Goal: Task Accomplishment & Management: Manage account settings

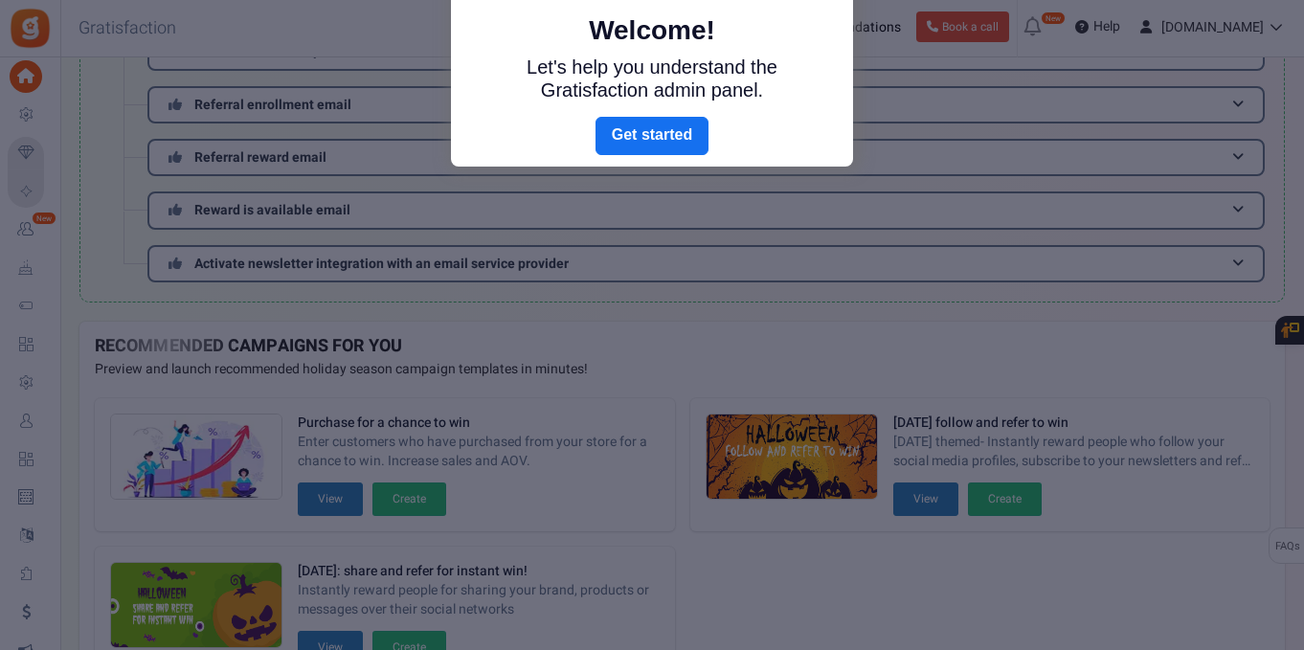
scroll to position [367, 0]
click at [662, 142] on link "Next" at bounding box center [651, 136] width 113 height 38
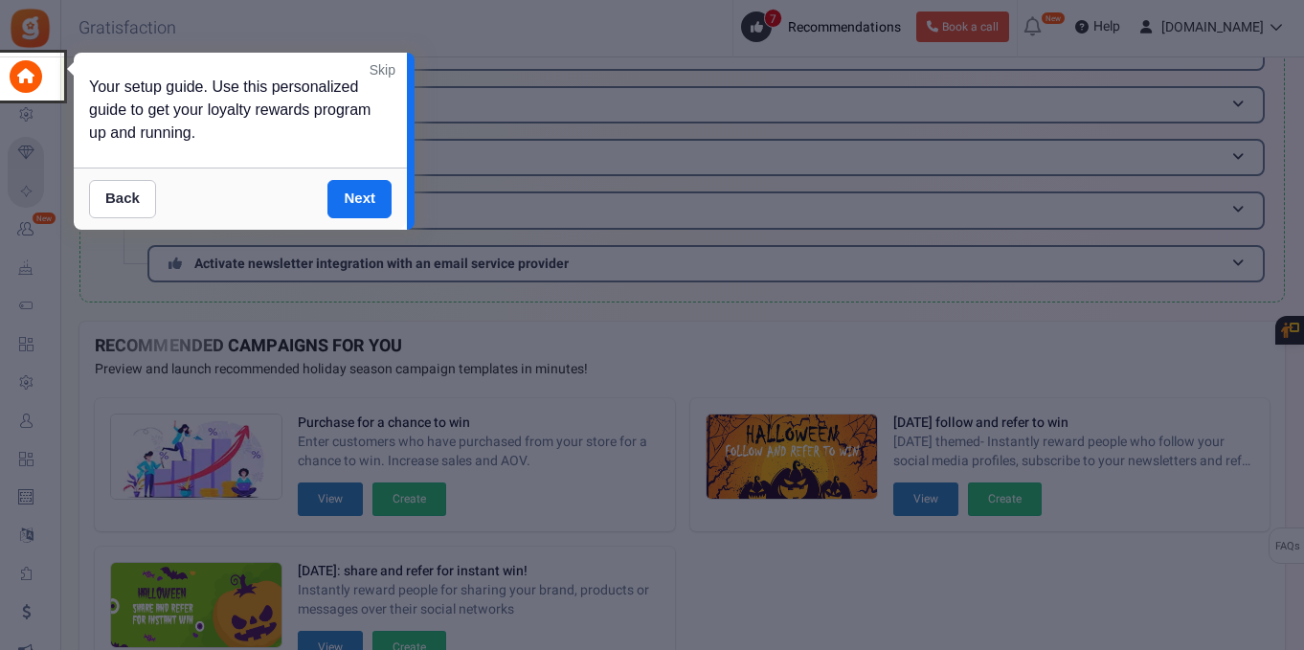
click at [384, 74] on link "Skip" at bounding box center [383, 69] width 26 height 19
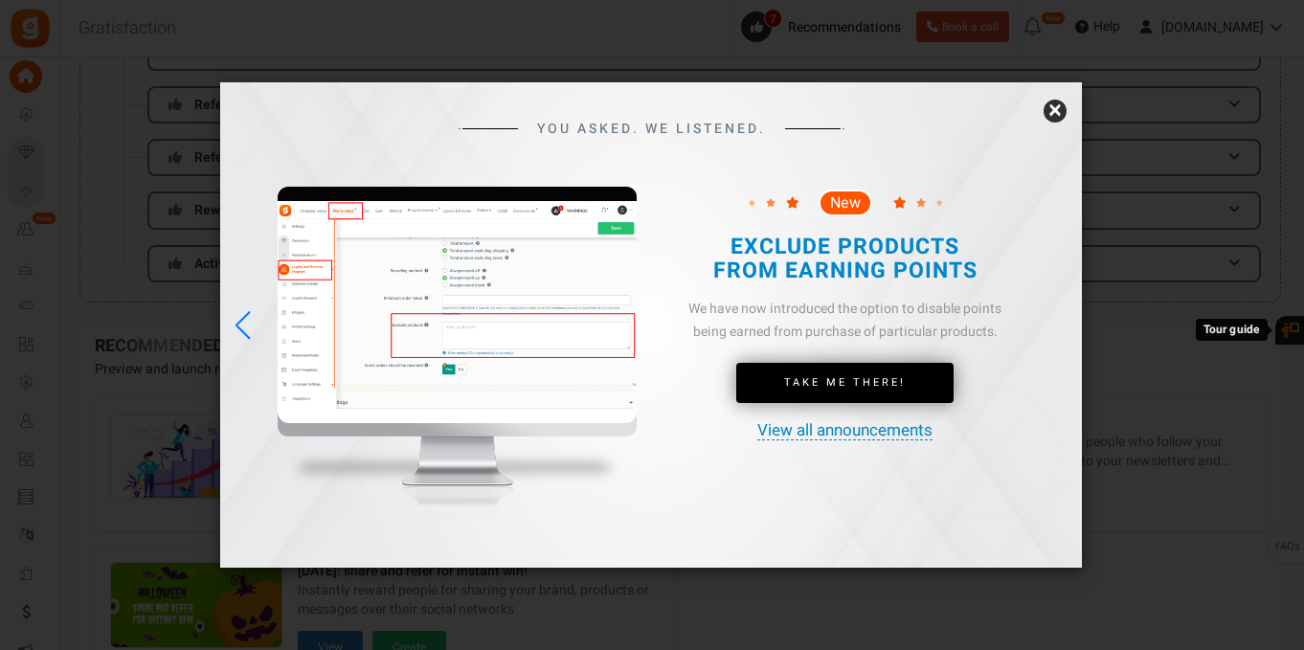
scroll to position [0, 0]
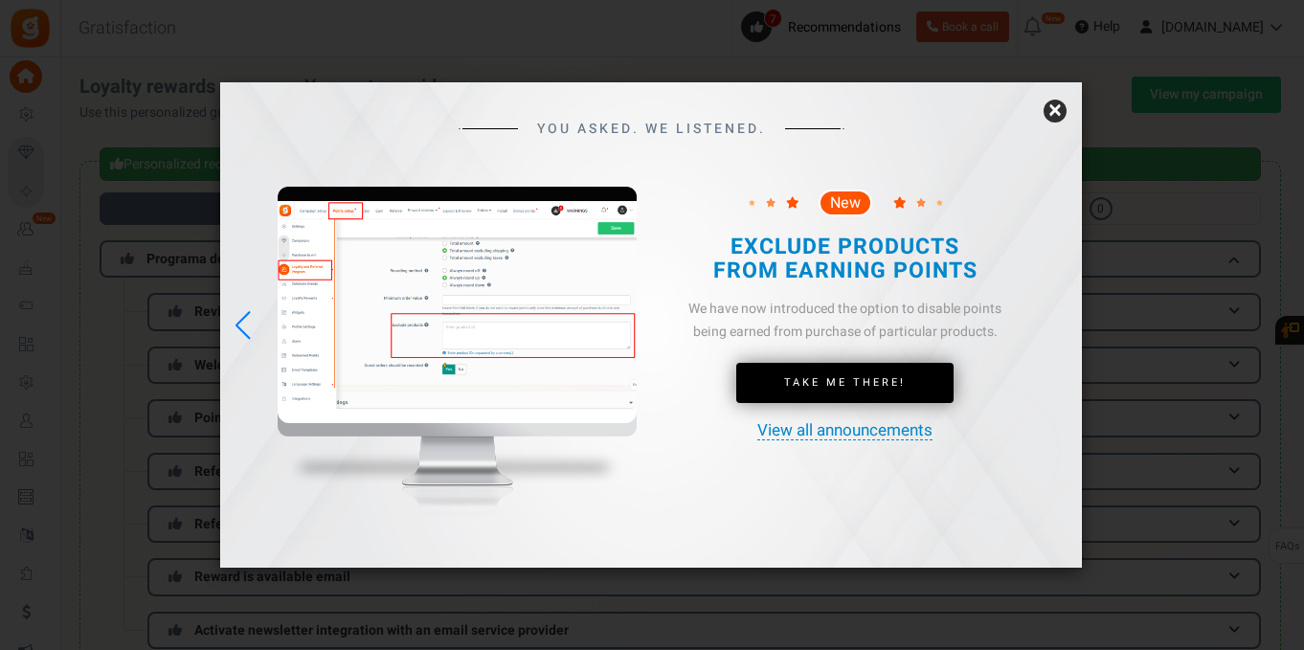
click at [1052, 115] on link "×" at bounding box center [1054, 111] width 23 height 23
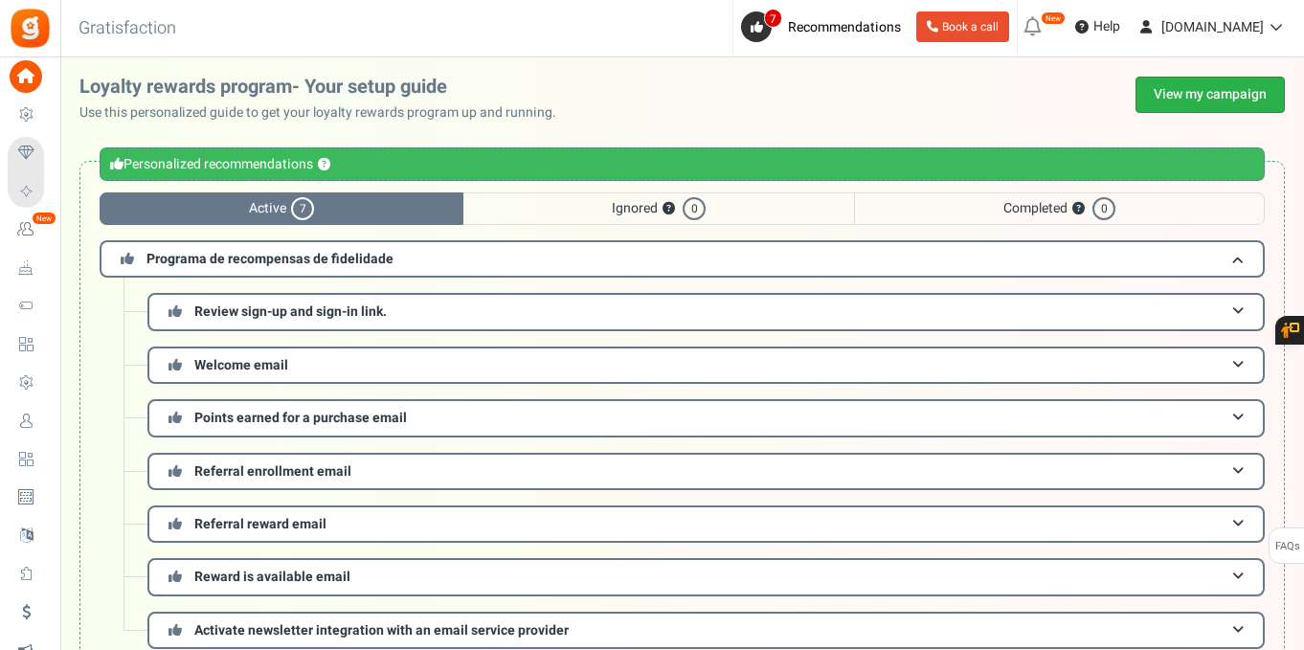
click at [1203, 94] on link "View my campaign" at bounding box center [1209, 95] width 149 height 36
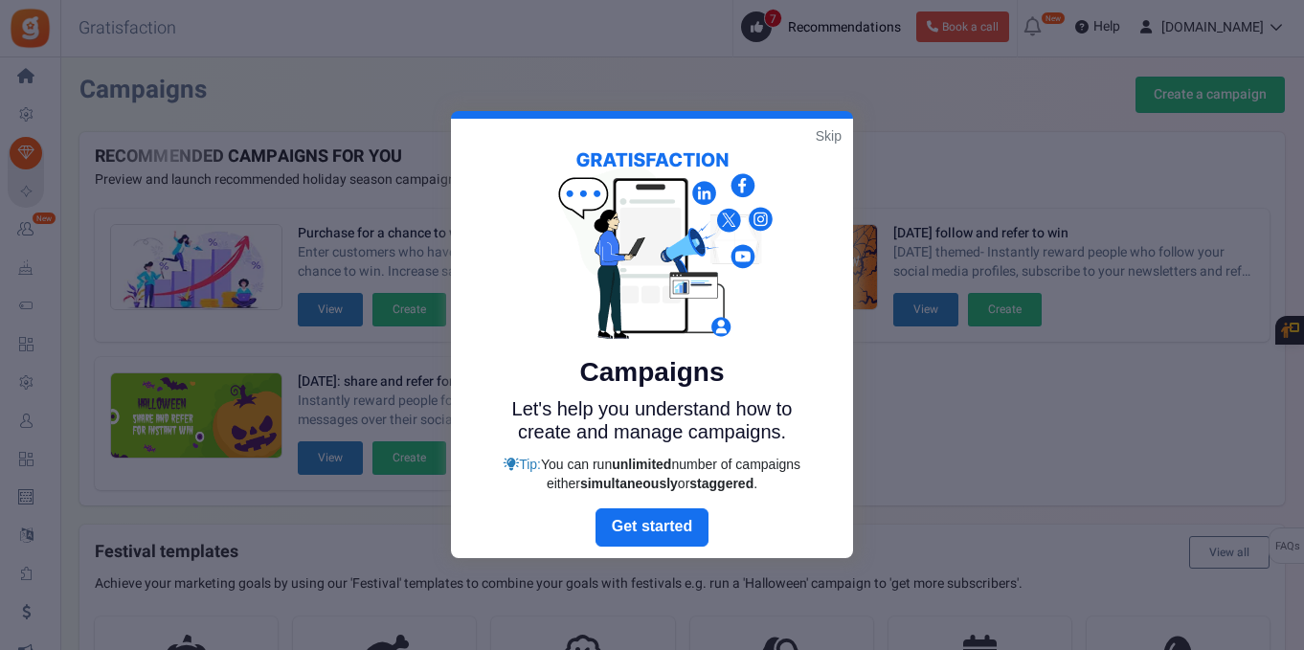
scroll to position [416, 0]
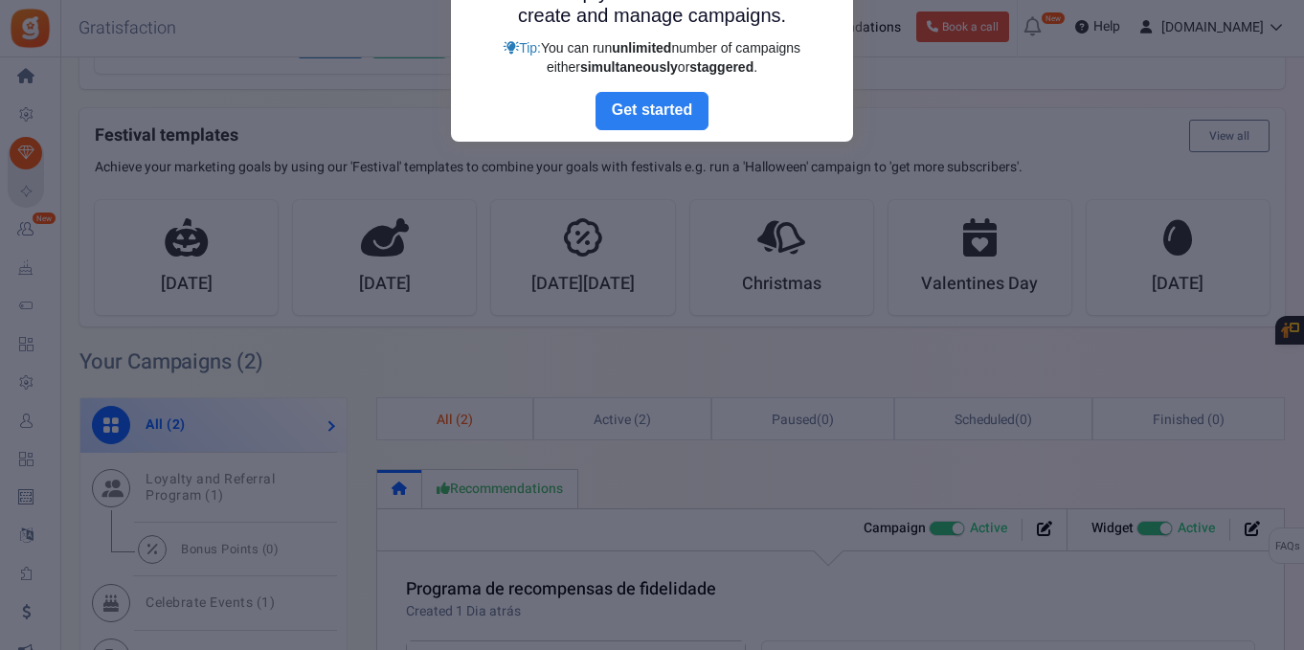
click at [660, 116] on link "Next" at bounding box center [651, 111] width 113 height 38
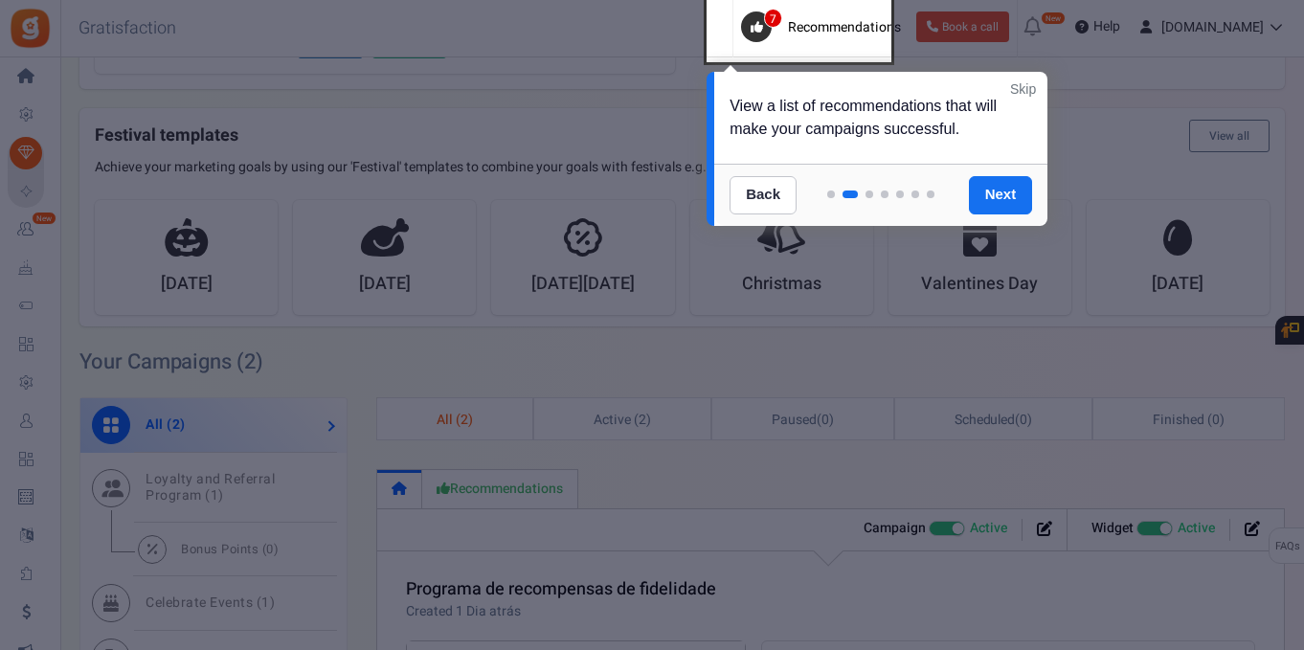
click at [1026, 93] on link "Skip" at bounding box center [1023, 88] width 26 height 19
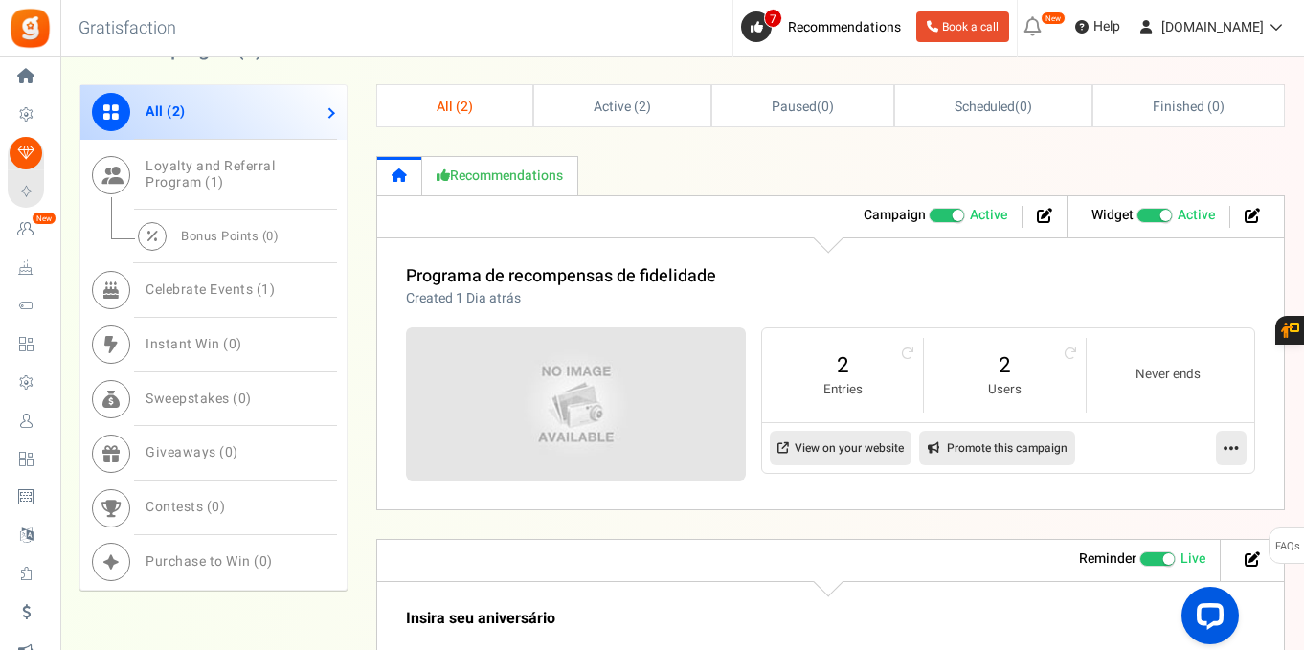
scroll to position [0, 0]
click at [1043, 217] on icon at bounding box center [1044, 215] width 15 height 15
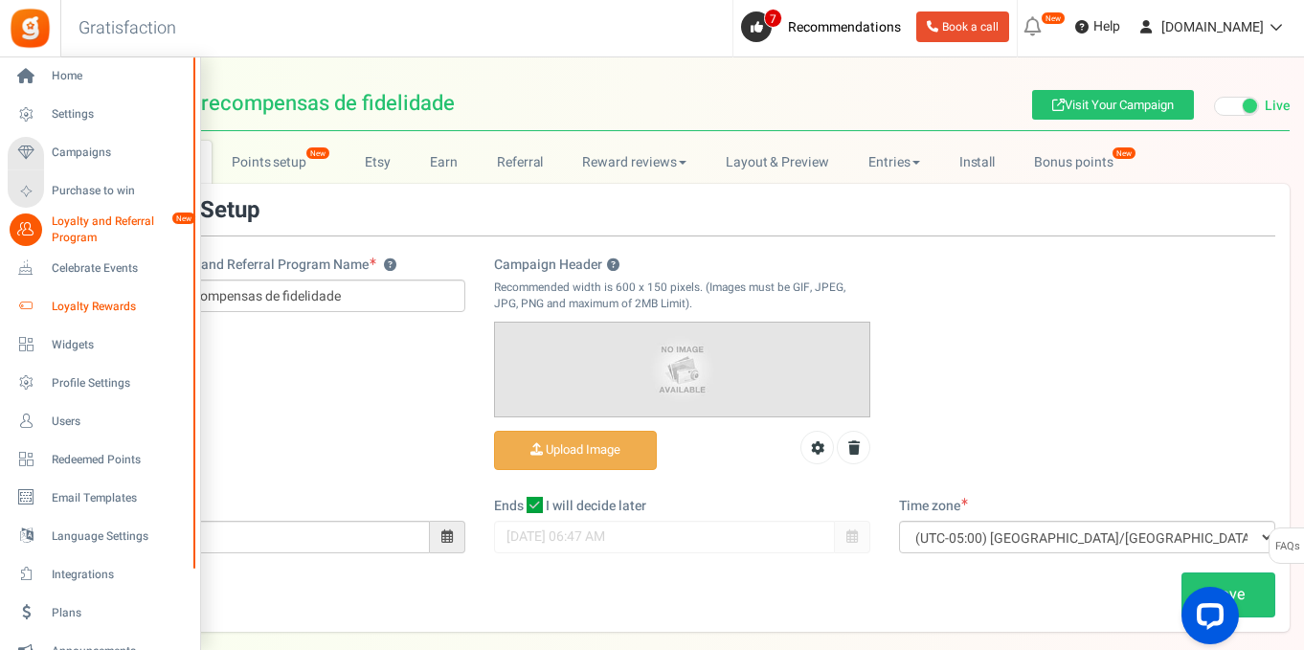
click at [63, 309] on span "Loyalty Rewards" at bounding box center [119, 307] width 134 height 16
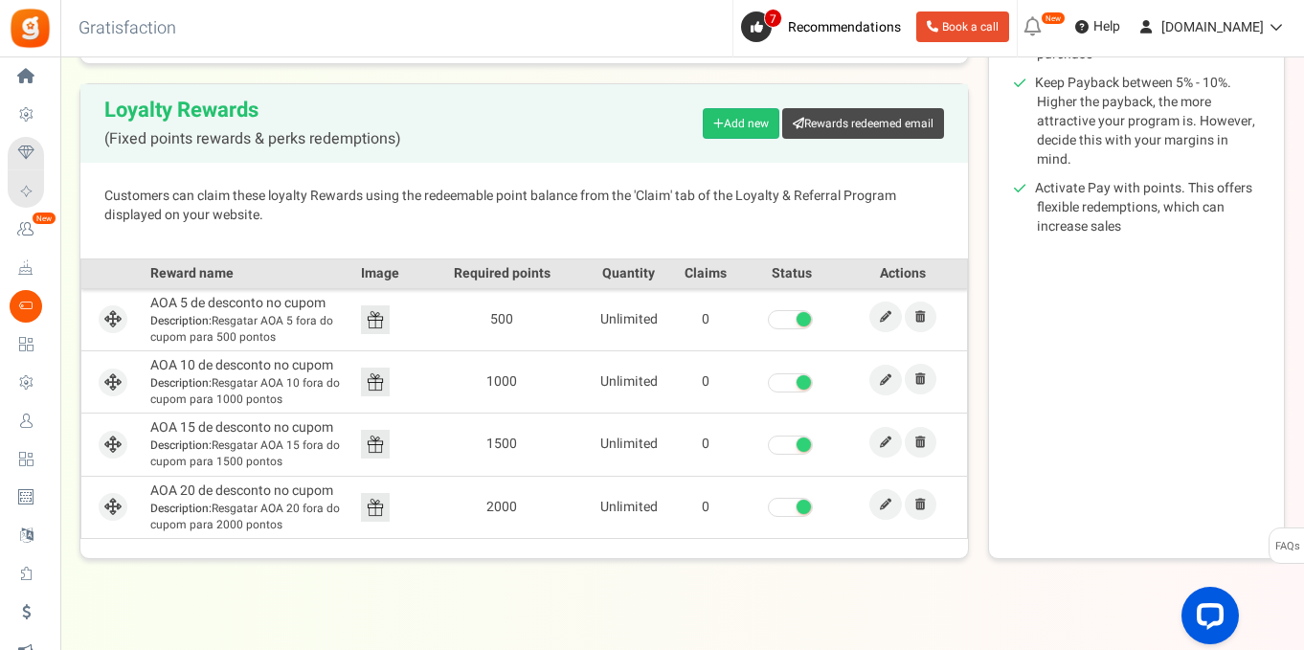
scroll to position [421, 0]
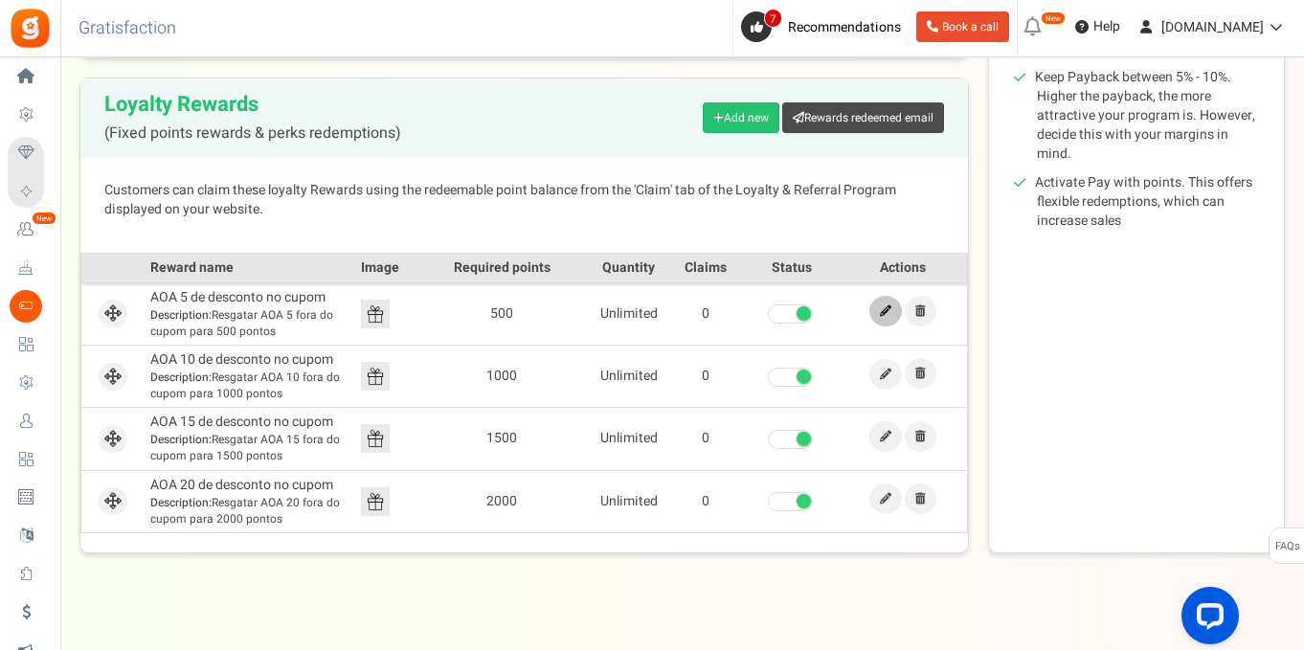
click at [888, 311] on icon at bounding box center [885, 310] width 11 height 11
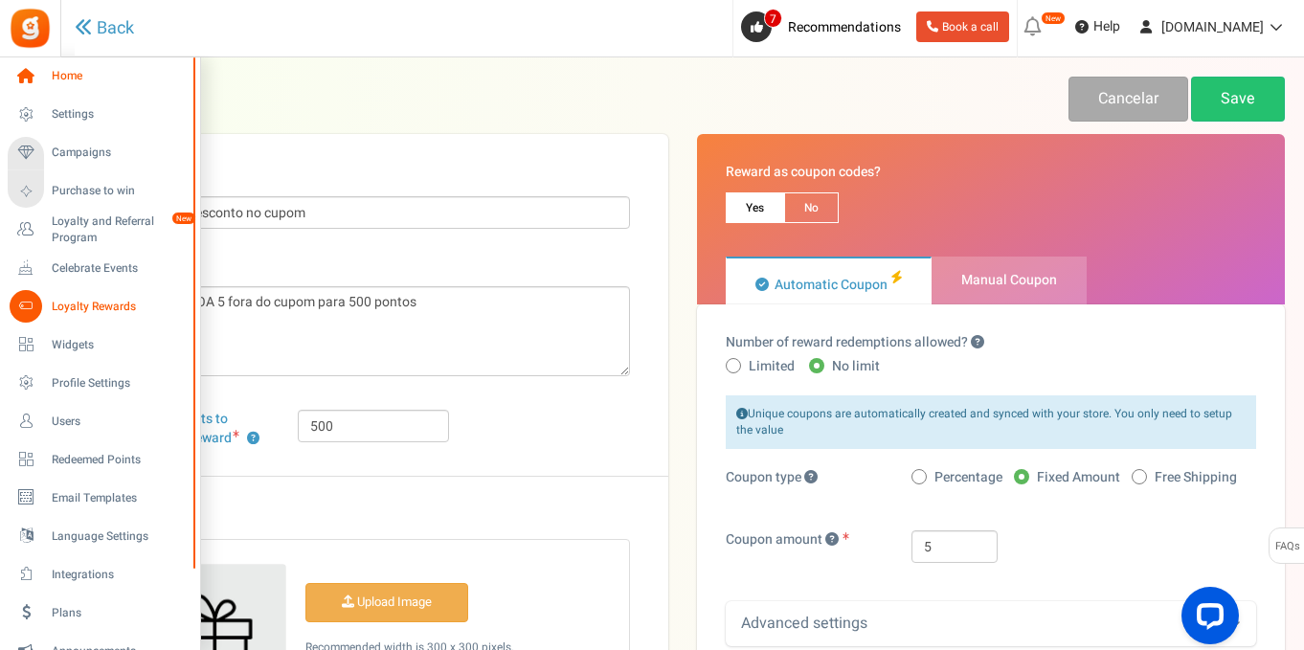
click at [24, 69] on icon at bounding box center [26, 76] width 33 height 33
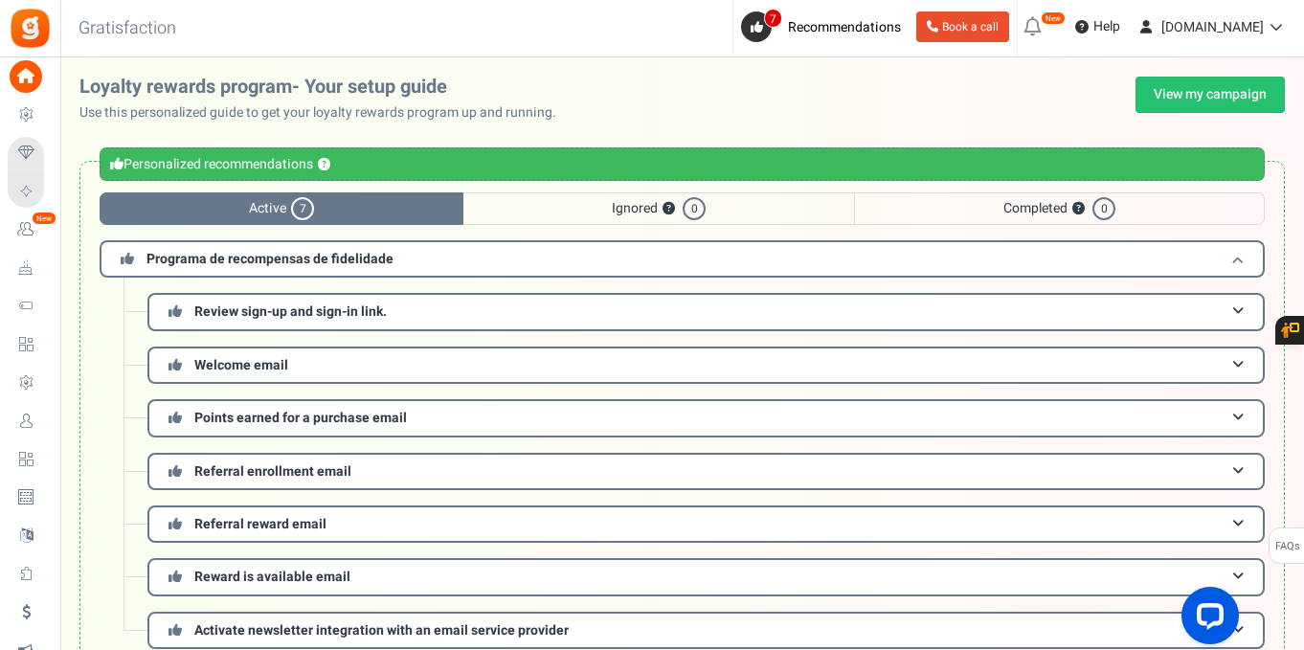
click at [303, 260] on span "Programa de recompensas de fidelidade" at bounding box center [269, 259] width 247 height 20
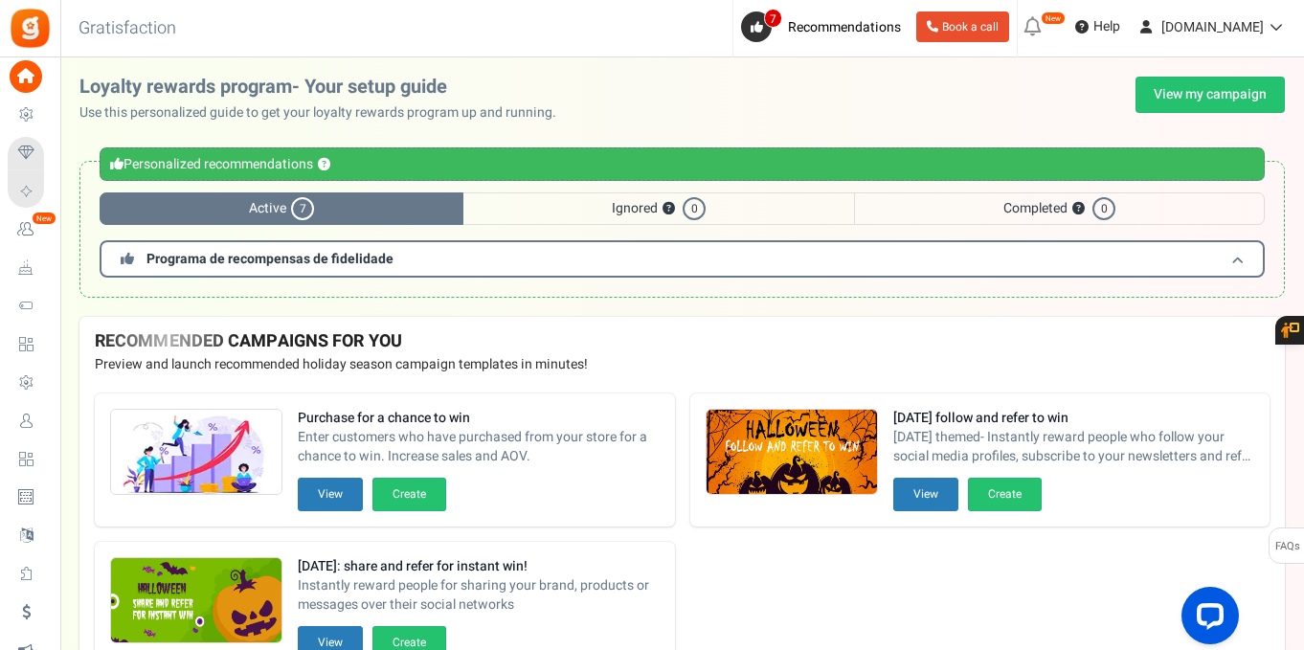
click at [303, 260] on span "Programa de recompensas de fidelidade" at bounding box center [269, 259] width 247 height 20
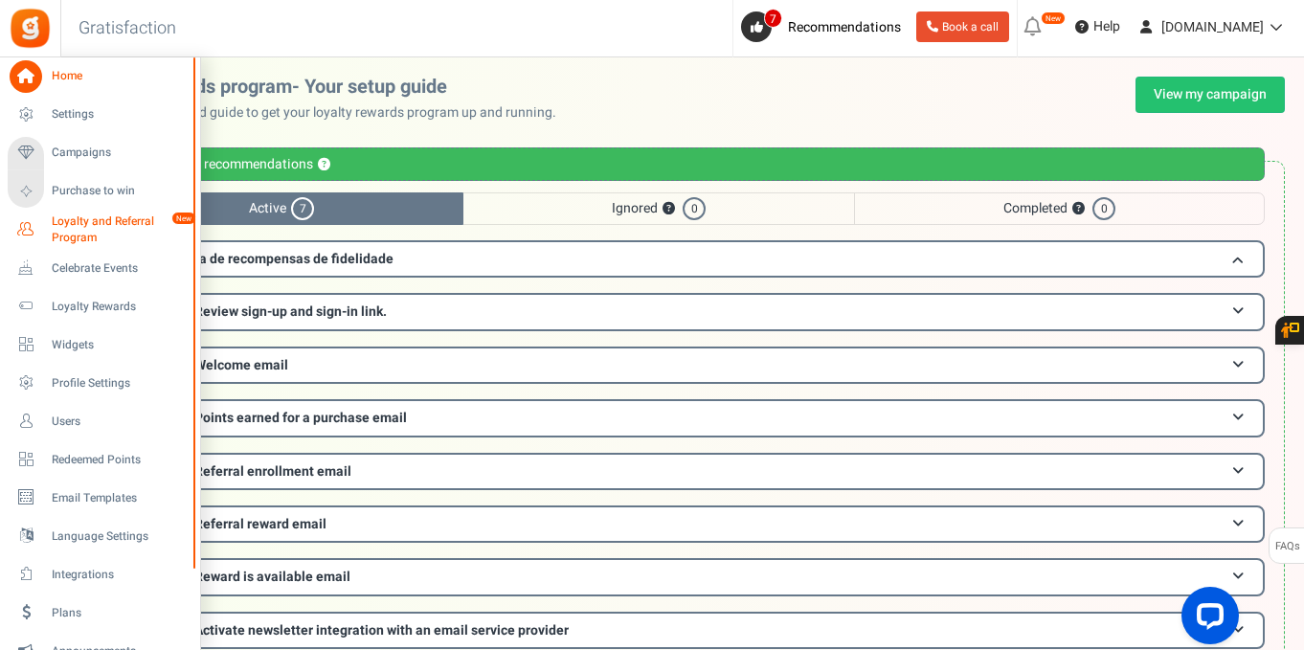
click at [101, 223] on span "Loyalty and Referral Program" at bounding box center [122, 229] width 140 height 33
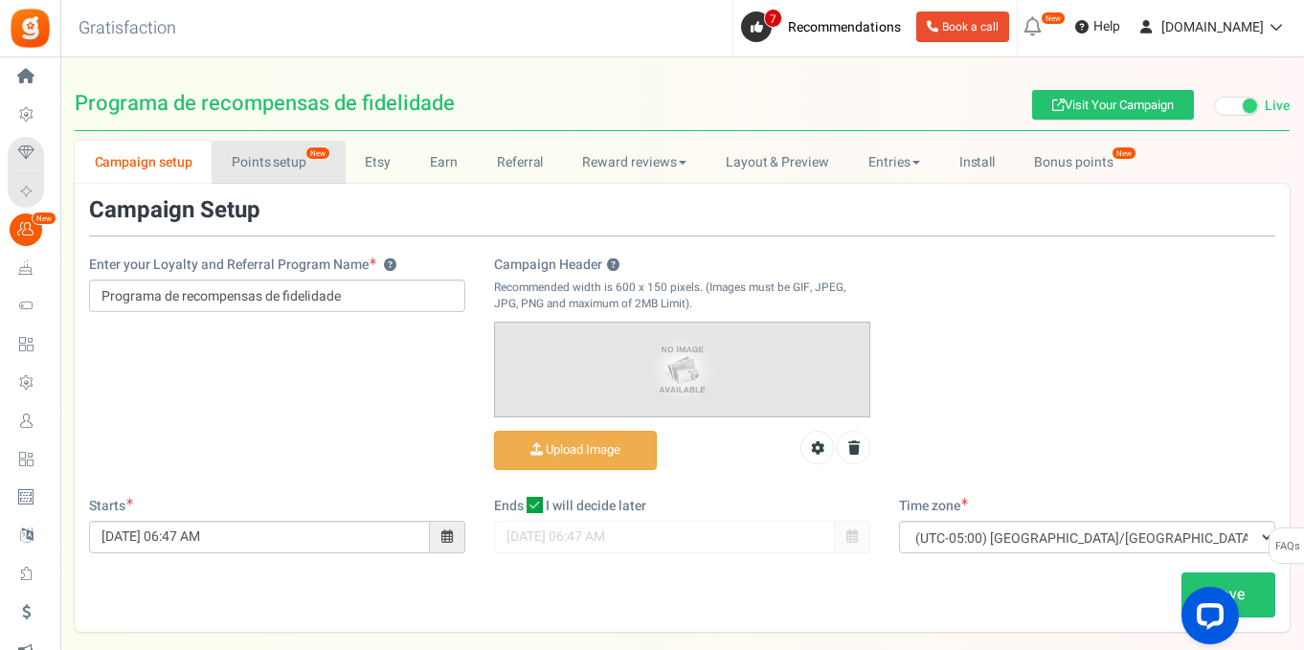
click at [259, 162] on link "Points setup New" at bounding box center [278, 162] width 133 height 43
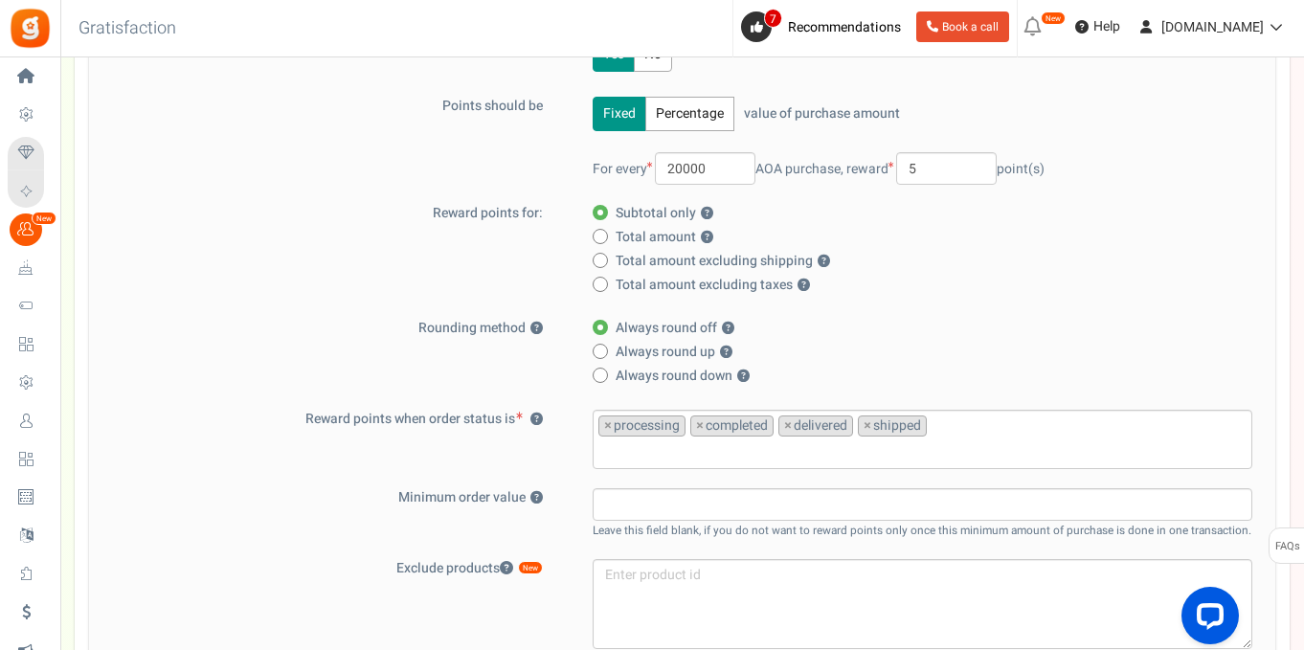
scroll to position [298, 0]
click at [931, 168] on input "5" at bounding box center [946, 167] width 101 height 33
click at [923, 170] on input "5" at bounding box center [946, 167] width 101 height 33
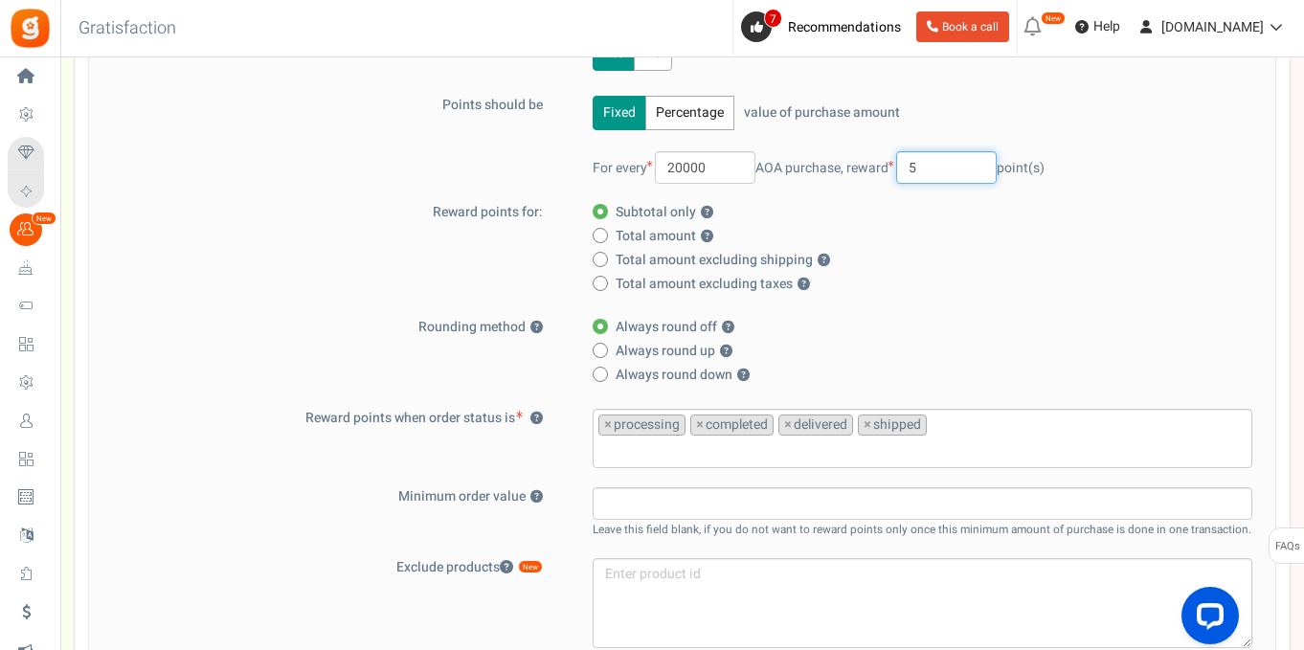
click at [923, 170] on input "5" at bounding box center [946, 167] width 101 height 33
click at [920, 168] on input "50" at bounding box center [946, 167] width 101 height 33
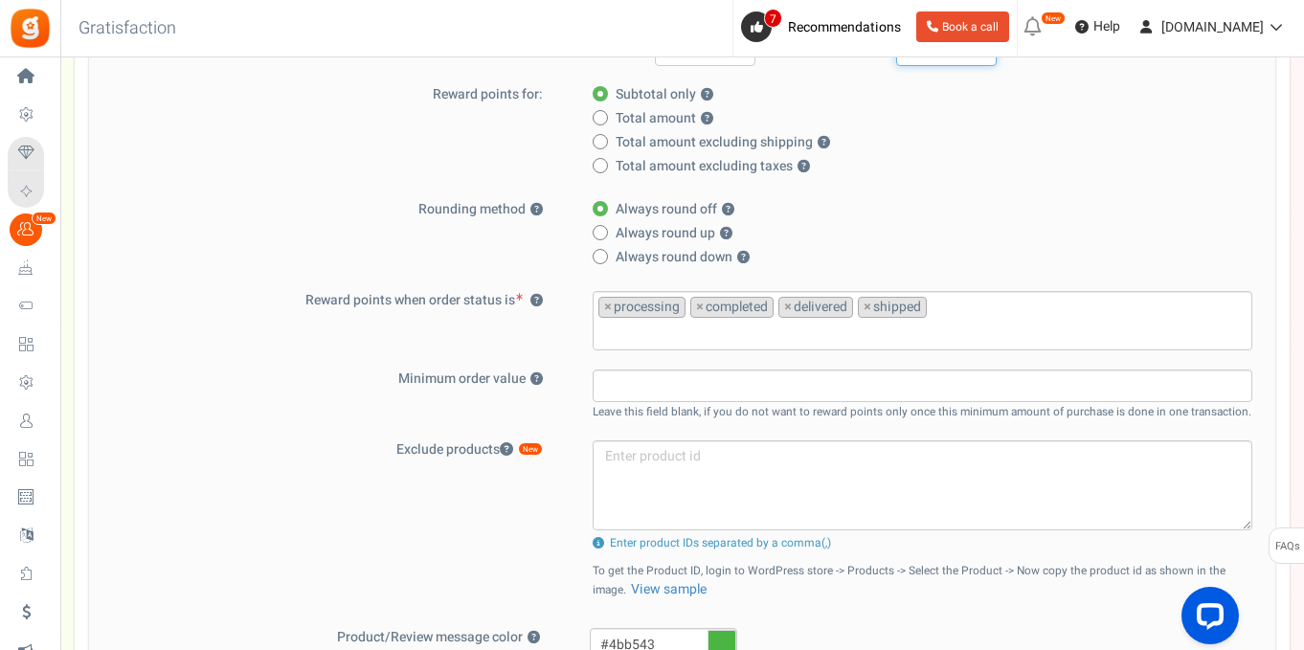
scroll to position [420, 0]
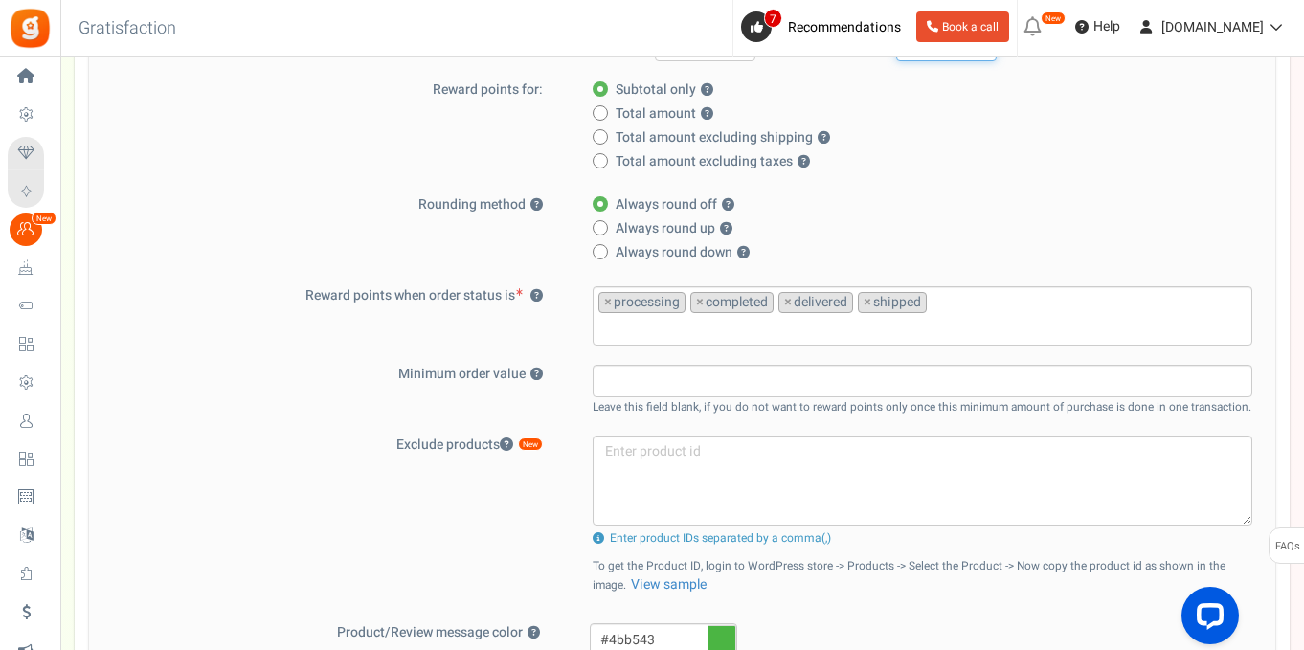
type input "100"
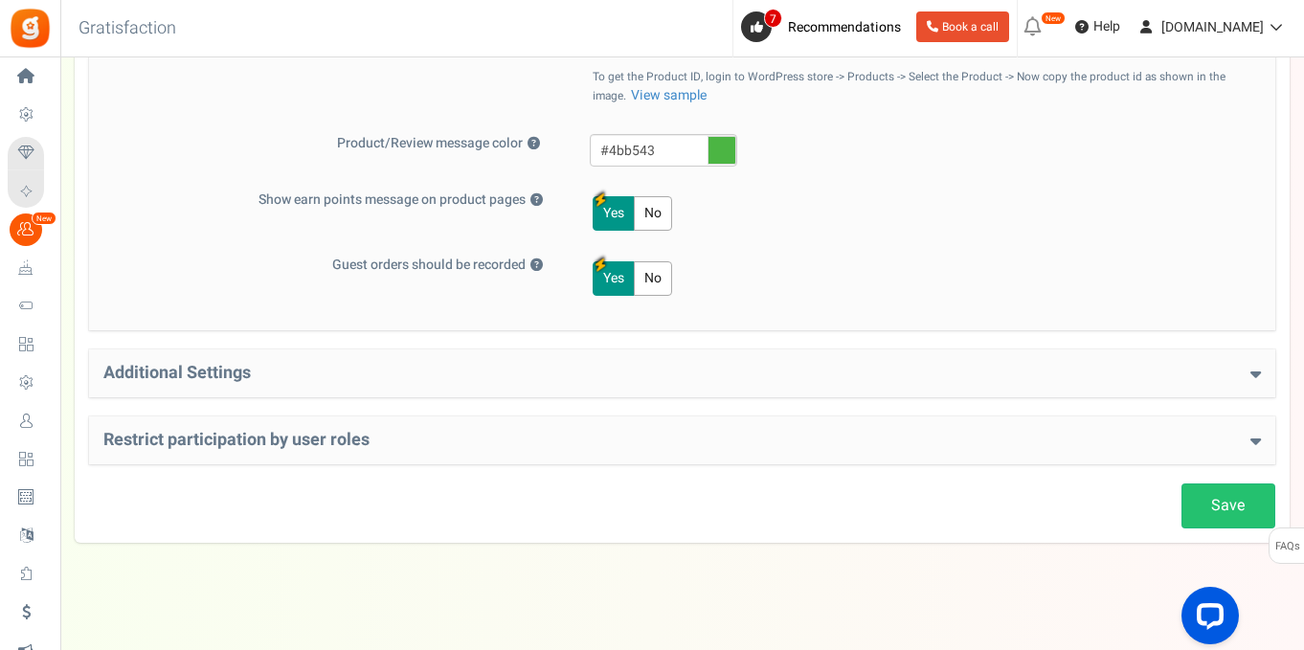
scroll to position [918, 0]
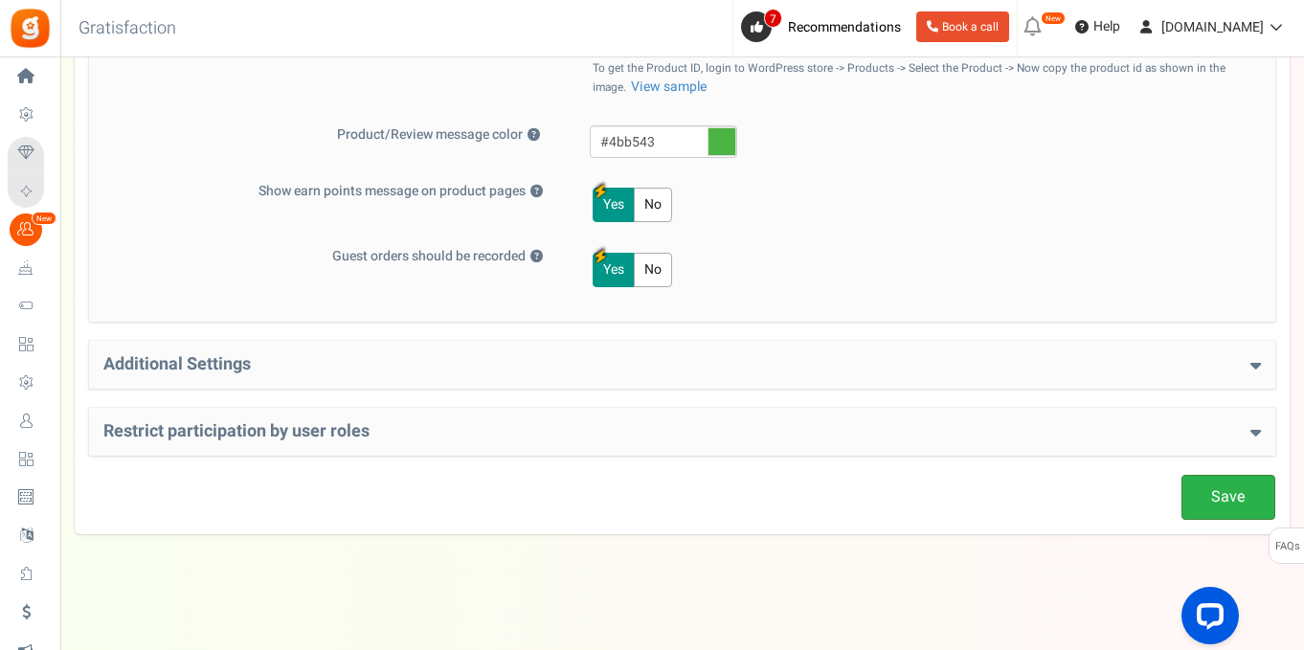
click at [1223, 497] on link "Save" at bounding box center [1228, 497] width 94 height 45
click at [896, 370] on h4 "Additional Settings" at bounding box center [681, 364] width 1157 height 19
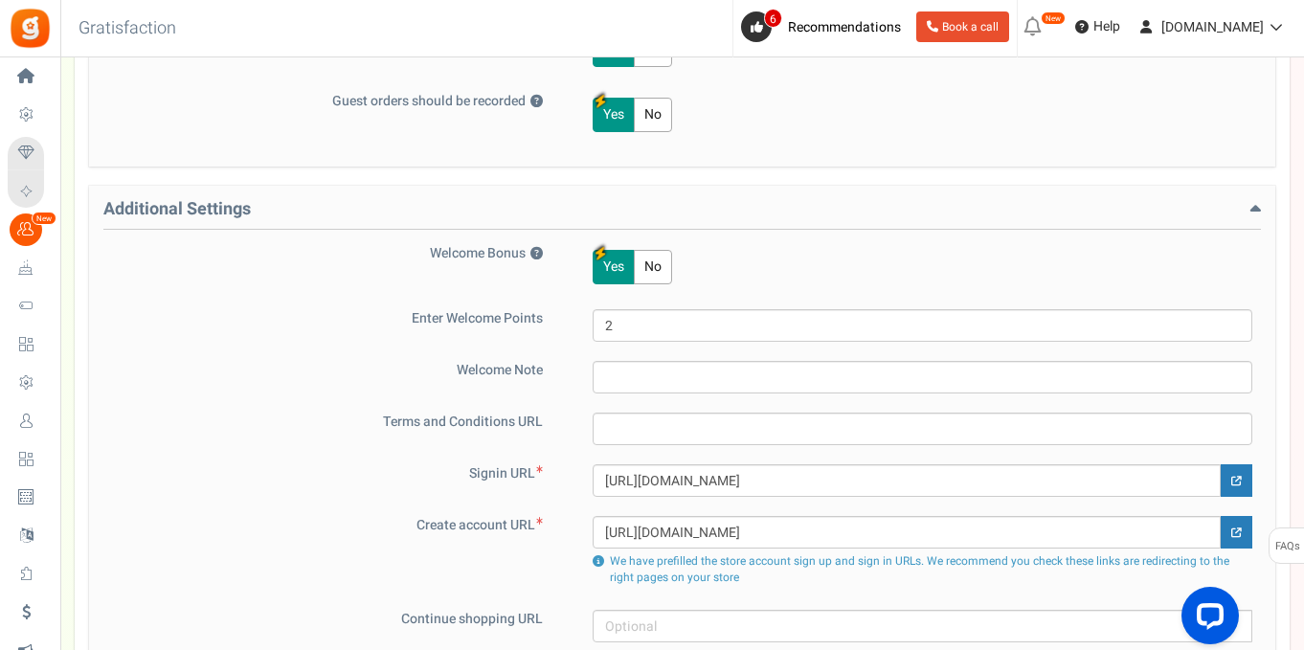
scroll to position [1102, 0]
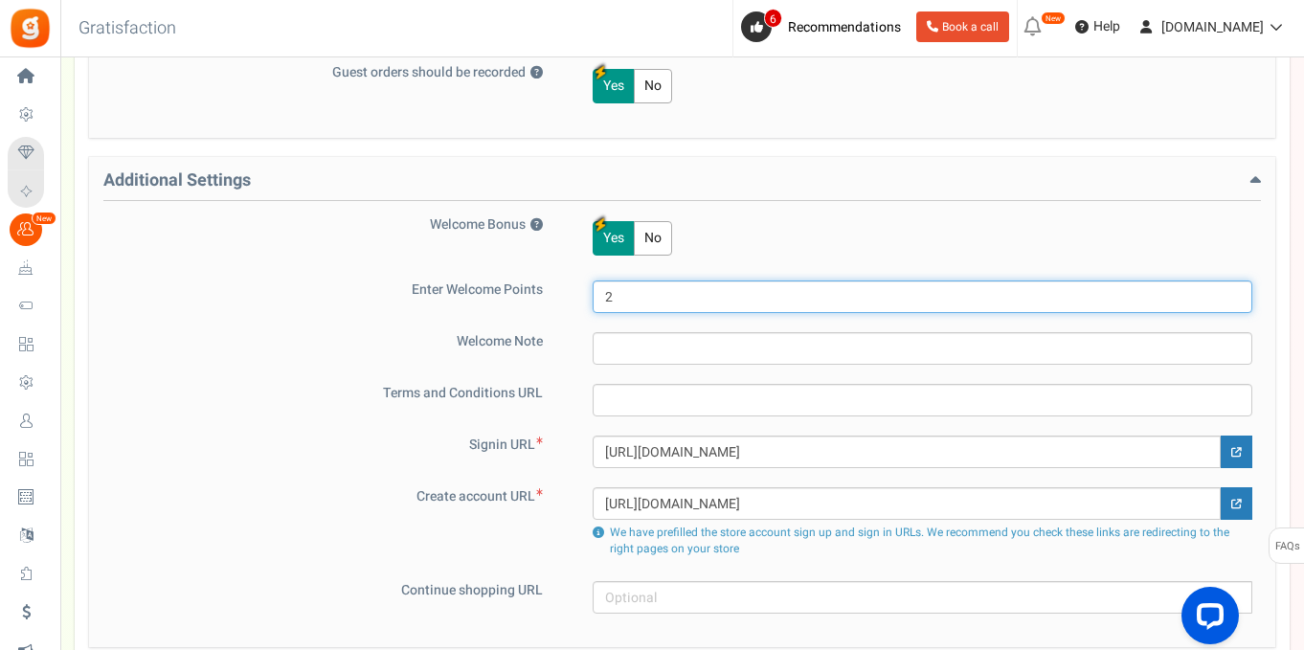
click at [651, 301] on input "2" at bounding box center [923, 296] width 660 height 33
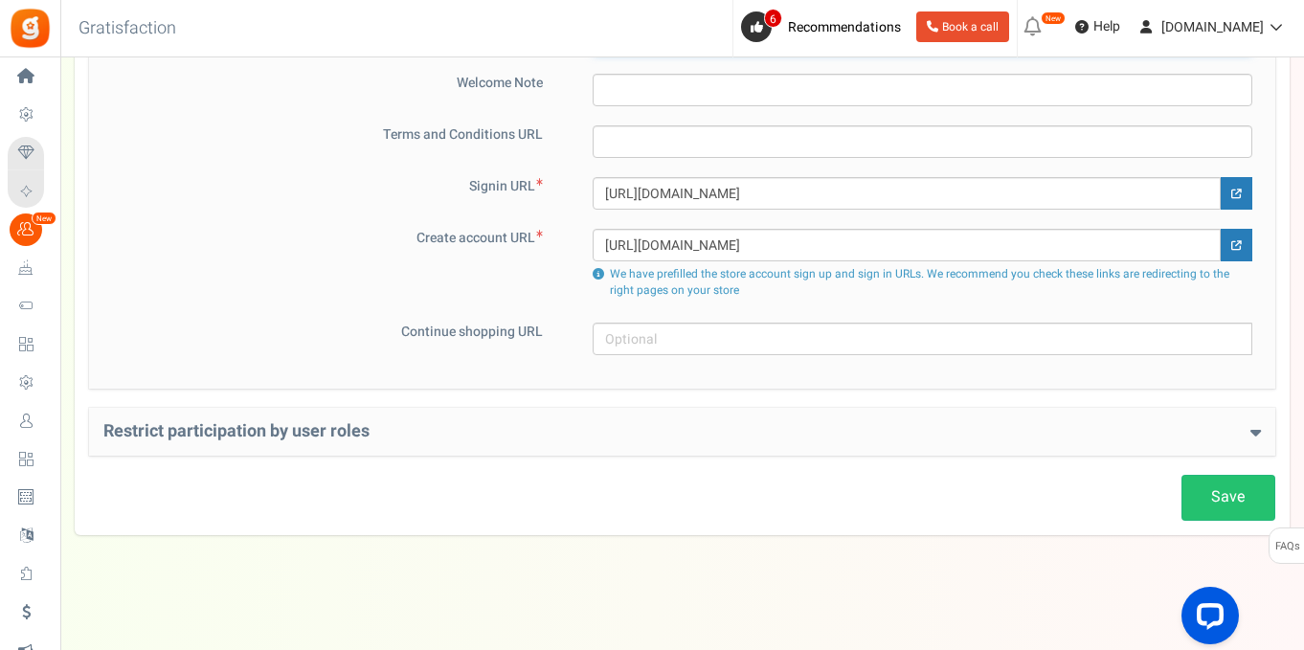
scroll to position [1361, 0]
type input "10"
click at [1227, 496] on link "Save" at bounding box center [1228, 496] width 94 height 45
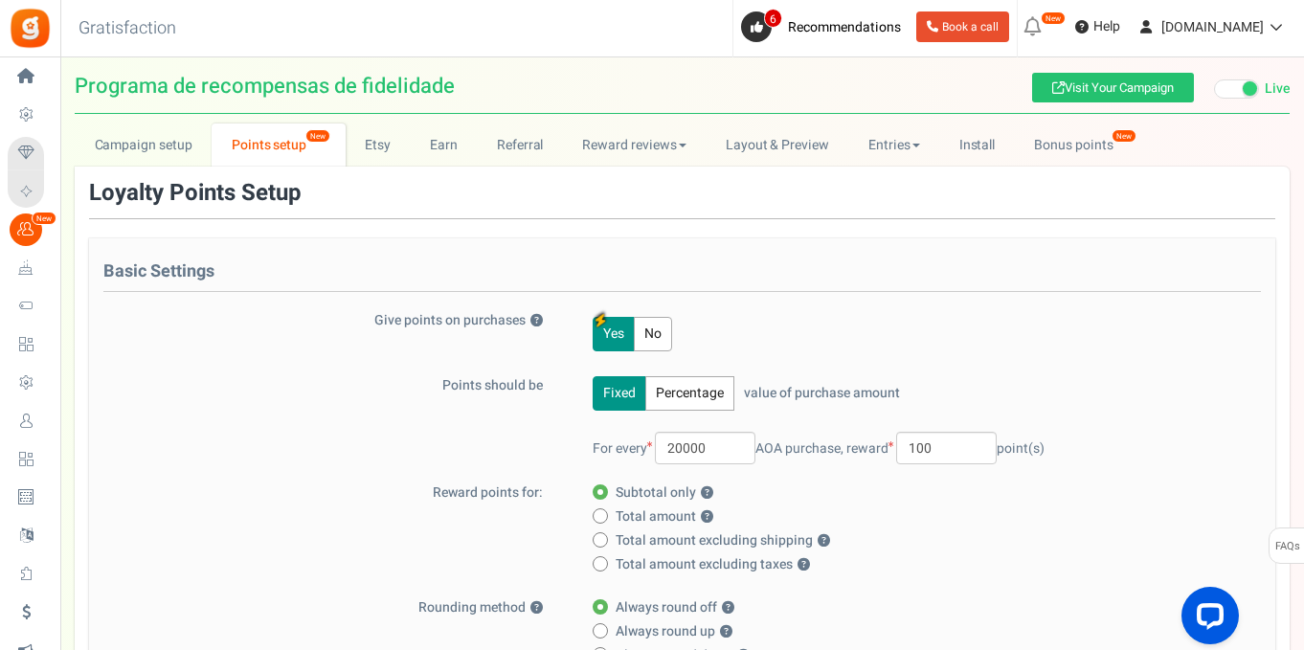
scroll to position [0, 0]
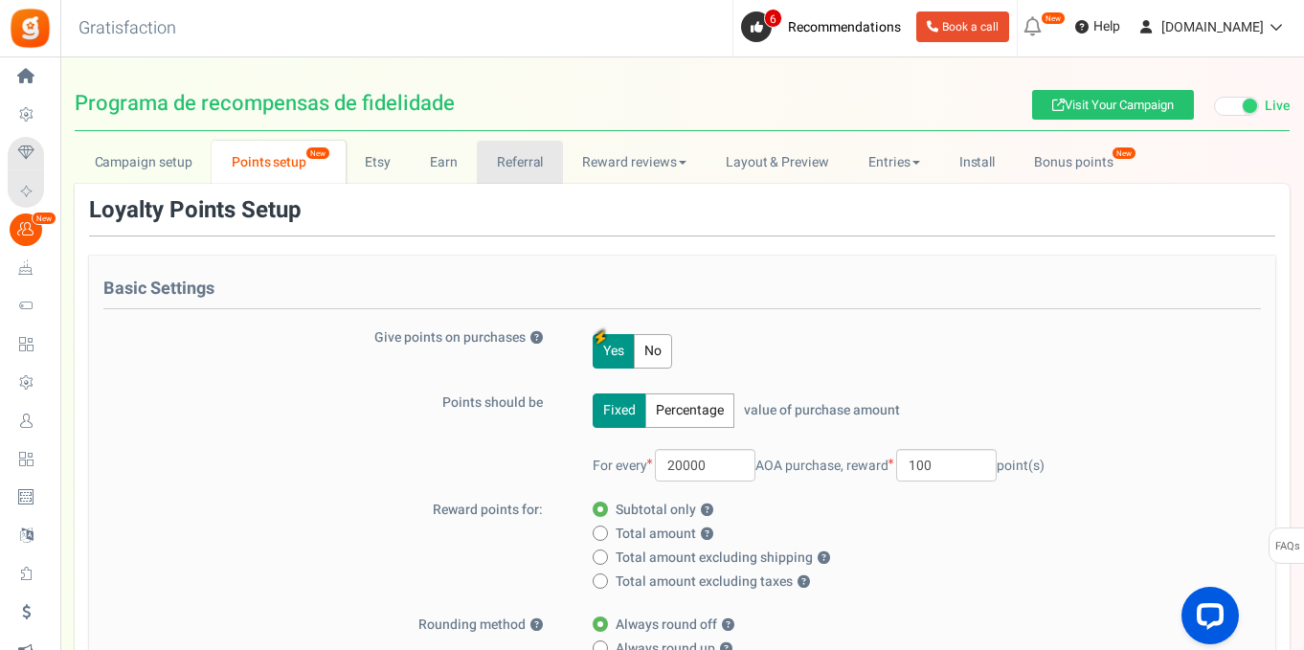
click at [516, 154] on link "Referral" at bounding box center [520, 162] width 86 height 43
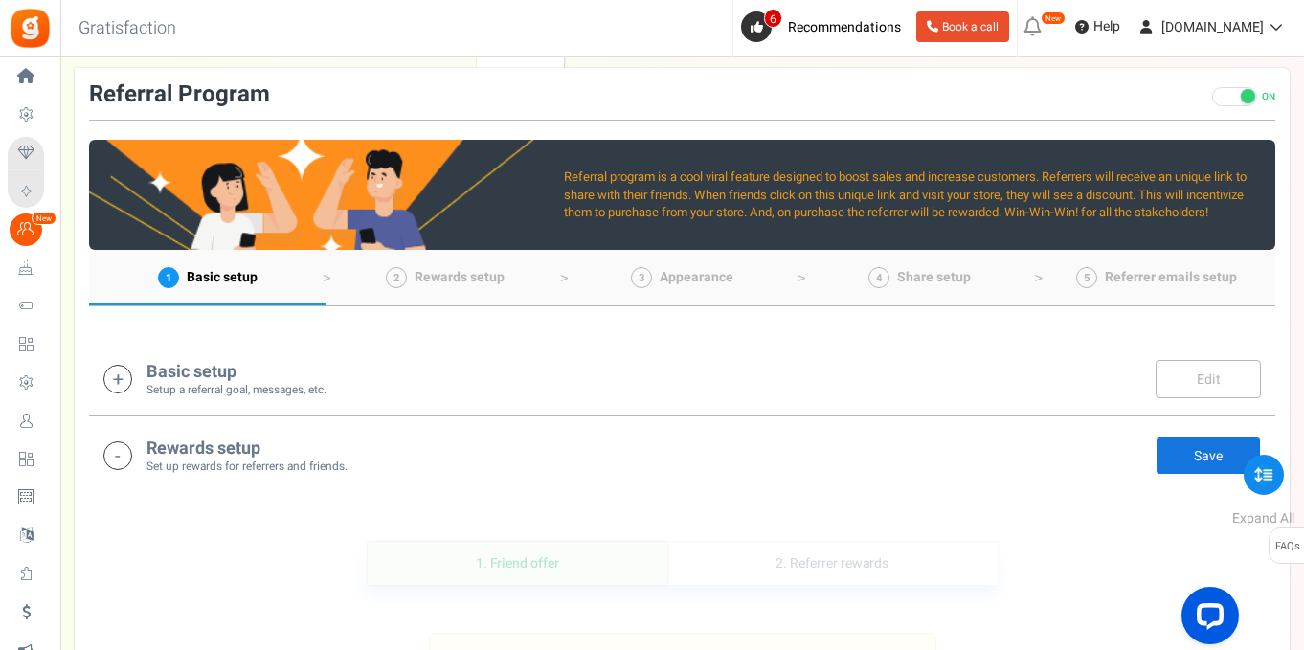
scroll to position [118, 0]
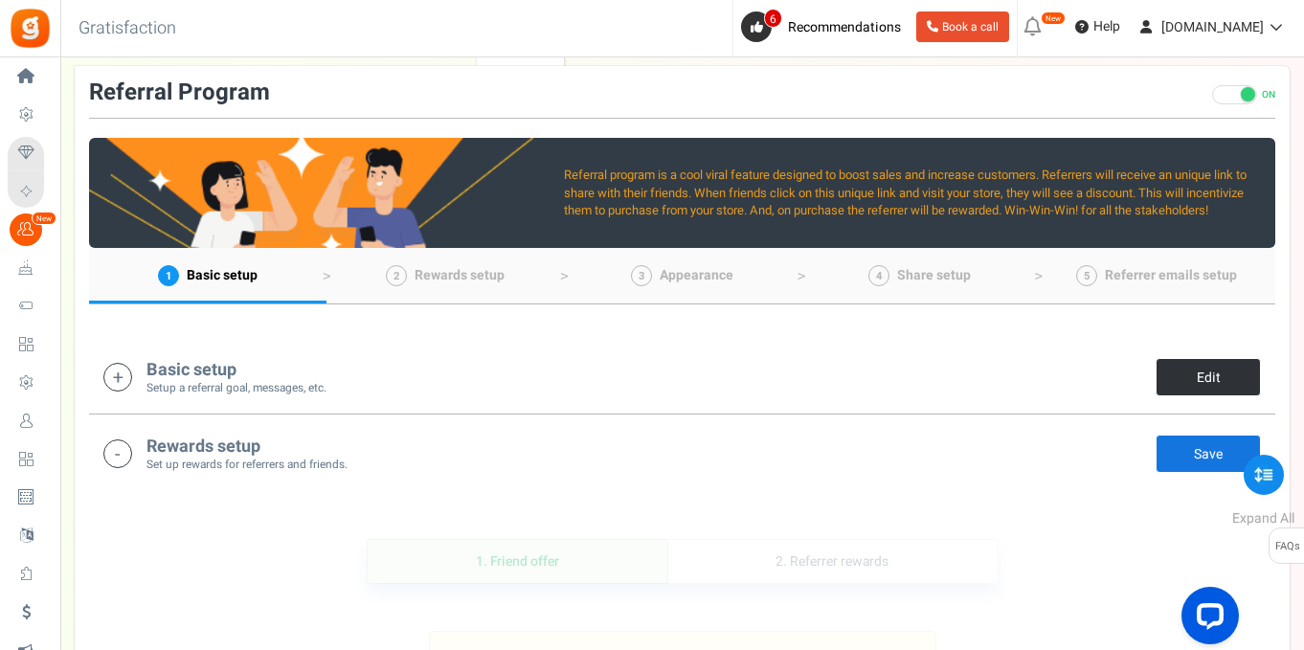
click at [1193, 379] on link "Edit" at bounding box center [1207, 377] width 105 height 38
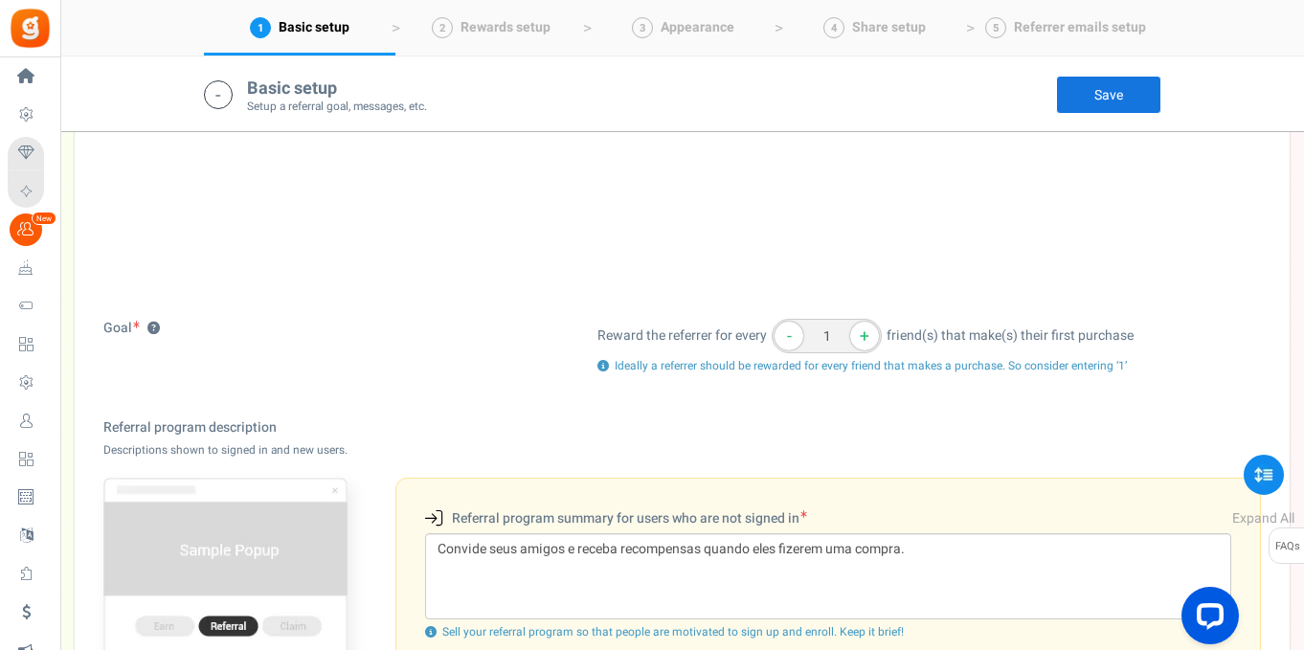
scroll to position [212, 0]
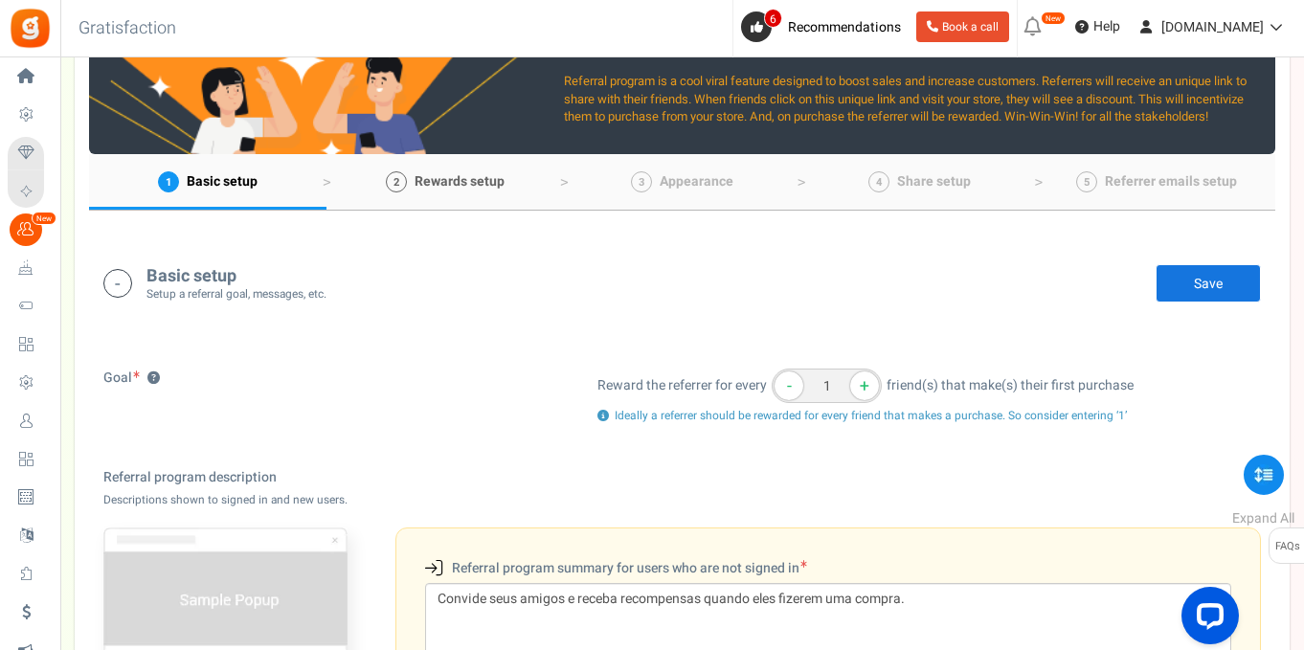
click at [418, 187] on span "Rewards setup" at bounding box center [460, 181] width 90 height 20
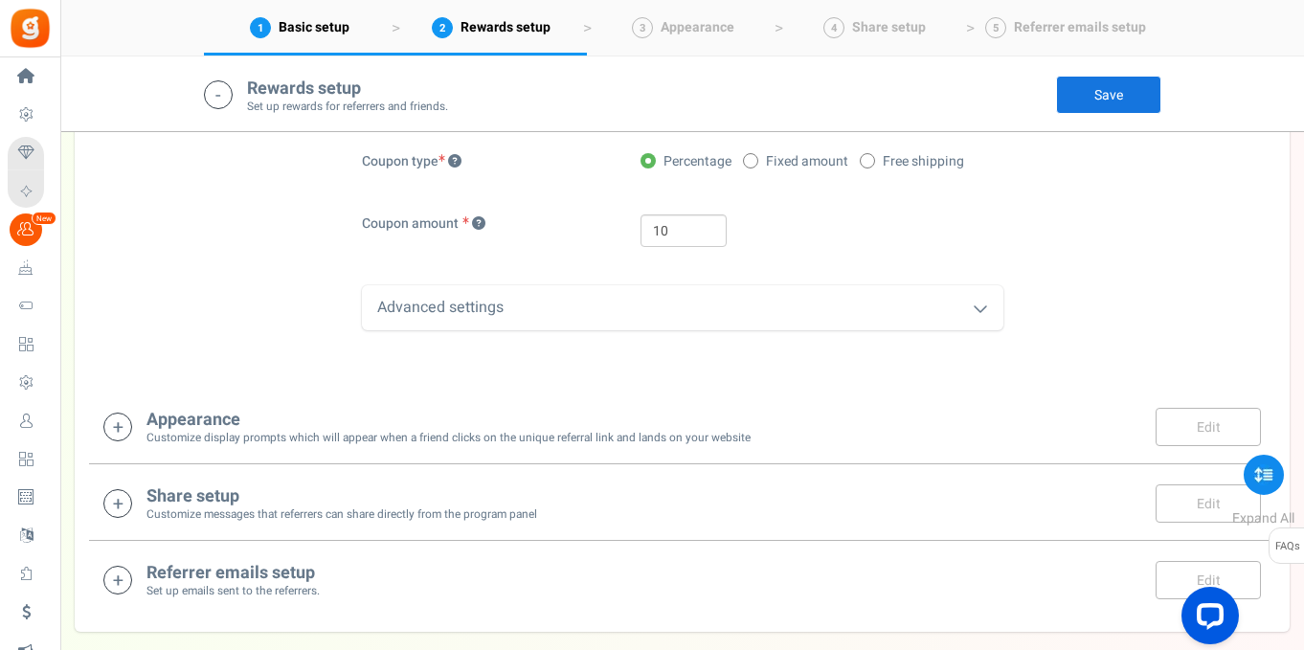
scroll to position [1514, 0]
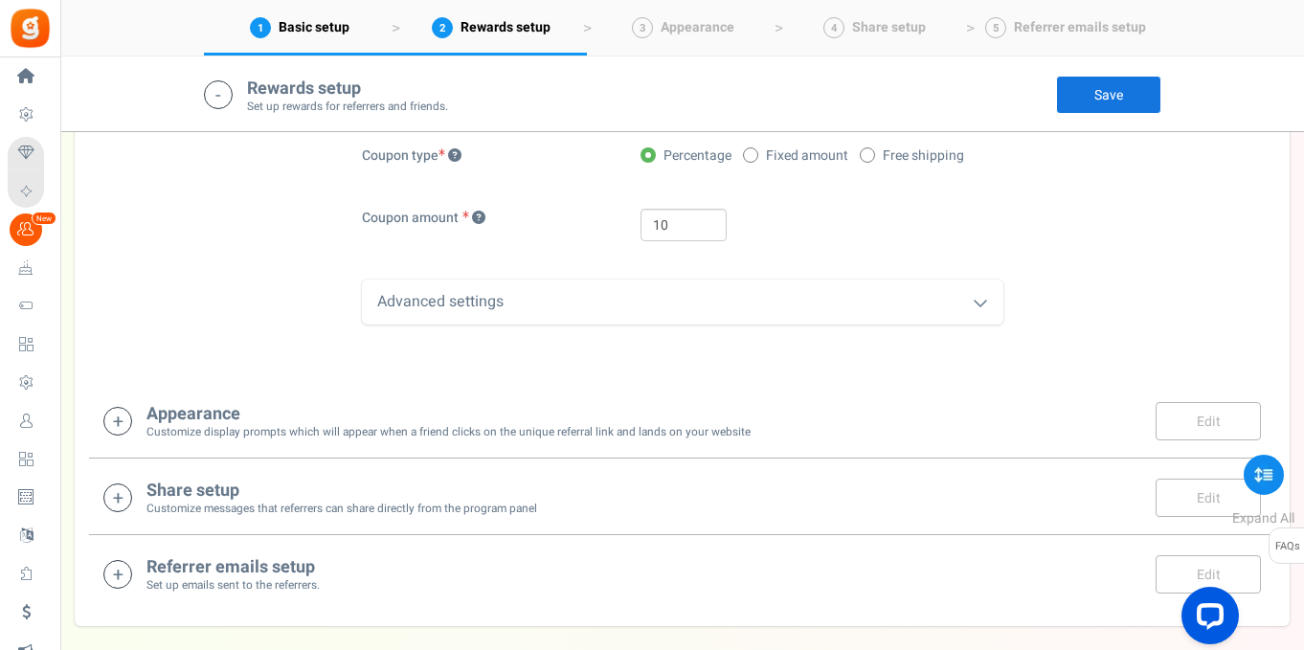
click at [121, 412] on icon at bounding box center [117, 421] width 29 height 29
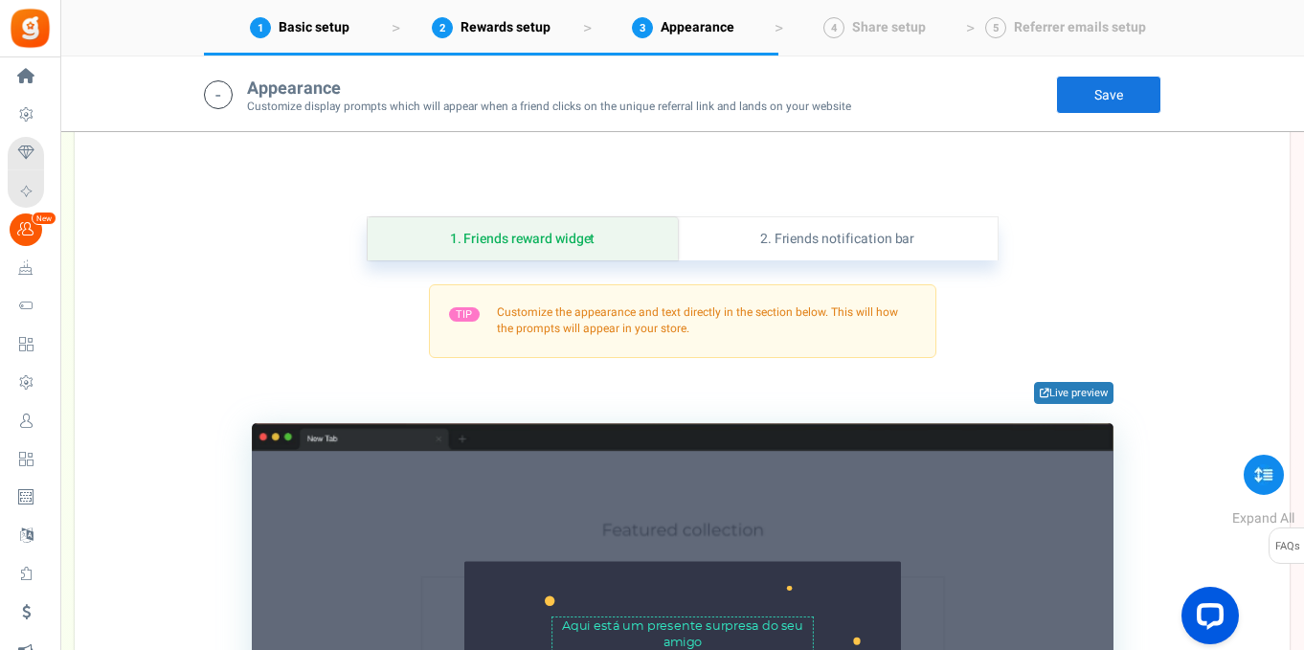
scroll to position [1755, 0]
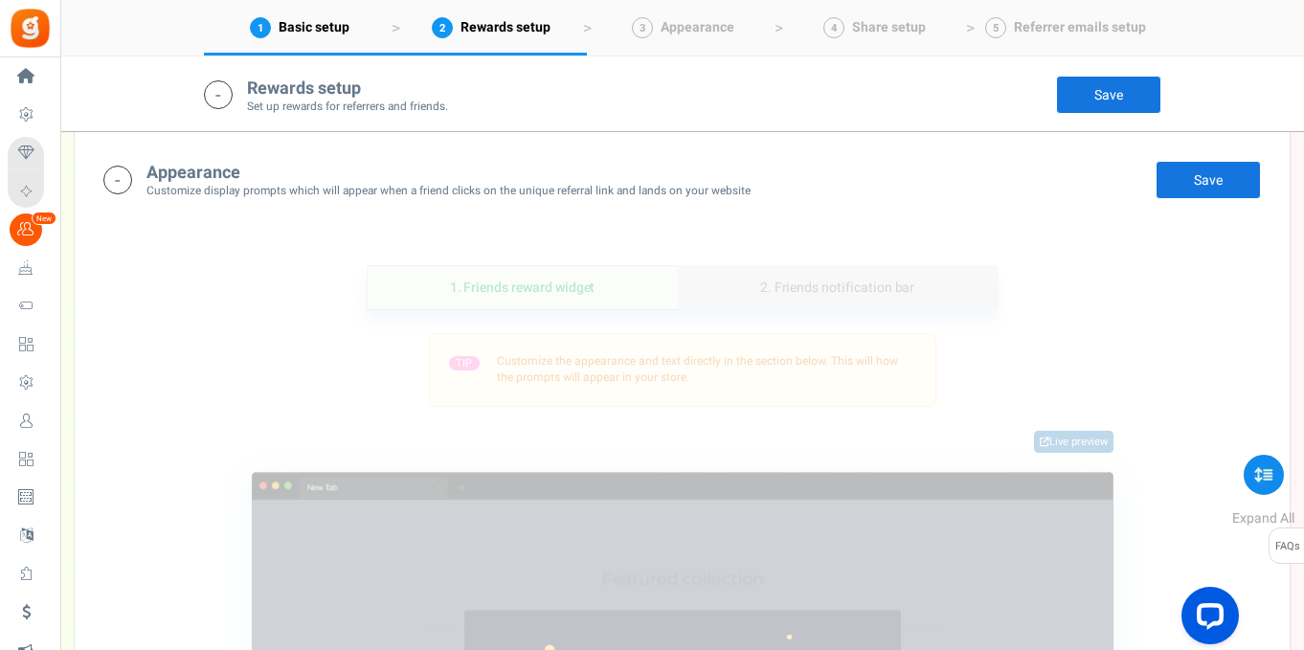
click at [875, 283] on link "2. Friends notification bar" at bounding box center [838, 287] width 320 height 43
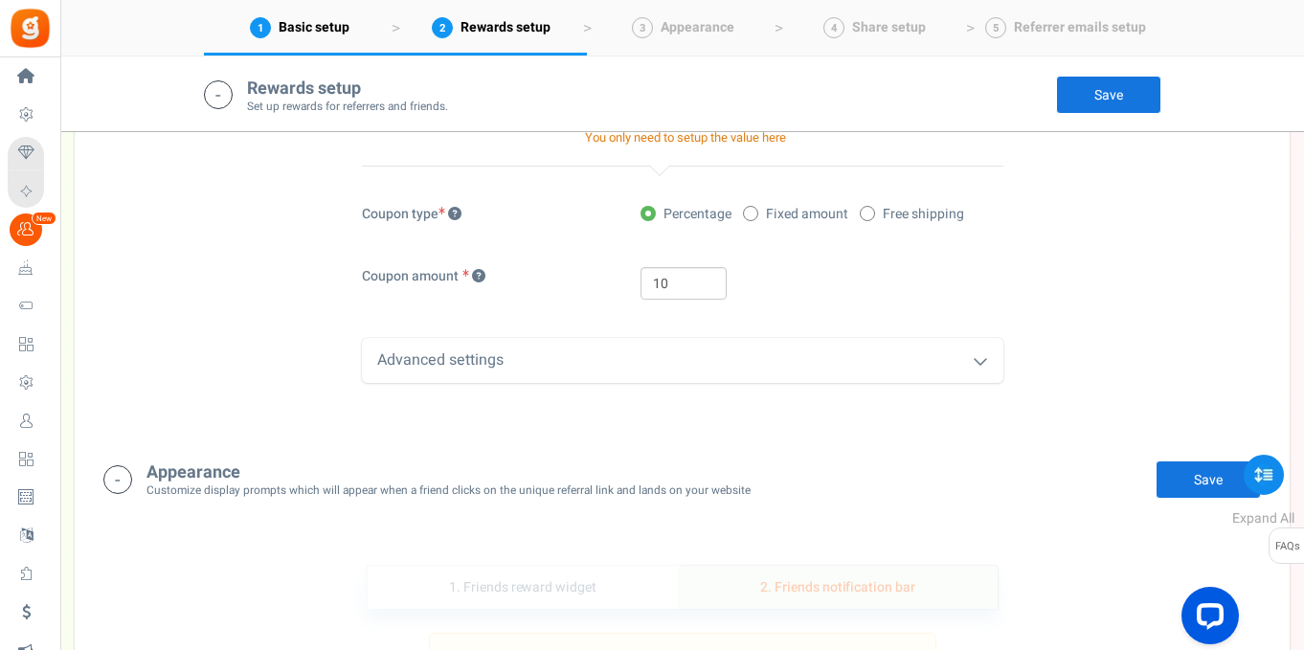
scroll to position [1390, 0]
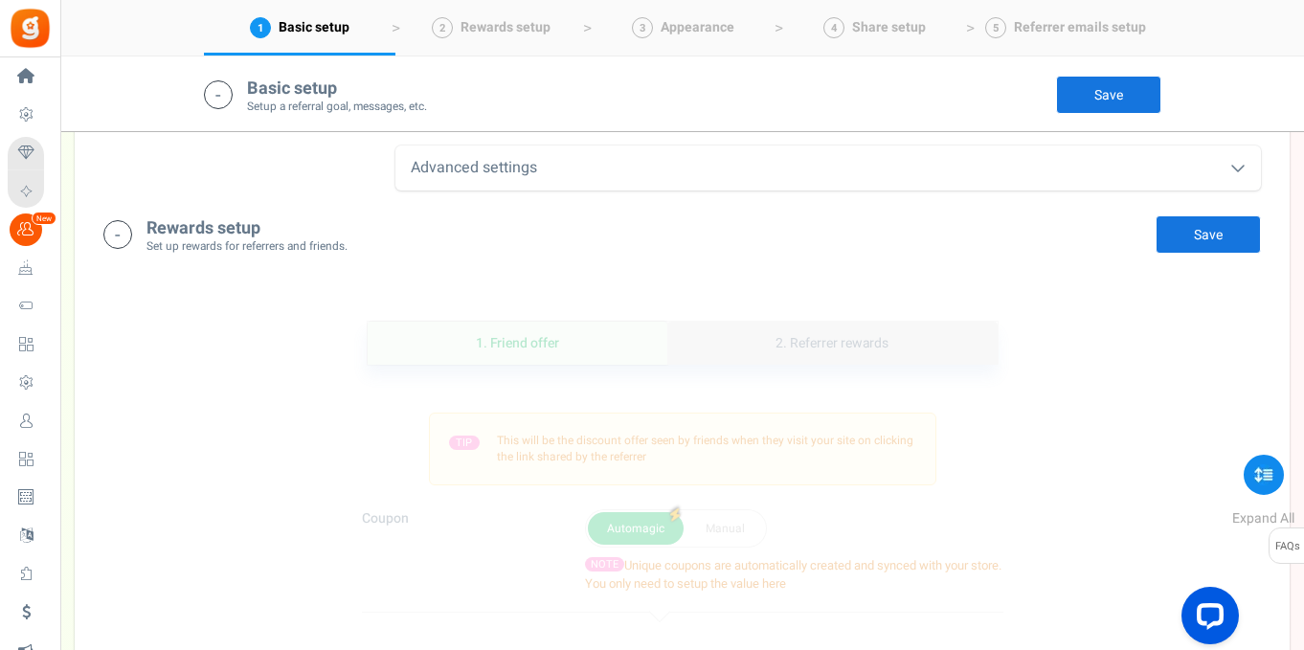
click at [854, 334] on link "2. Referrer rewards" at bounding box center [831, 343] width 329 height 43
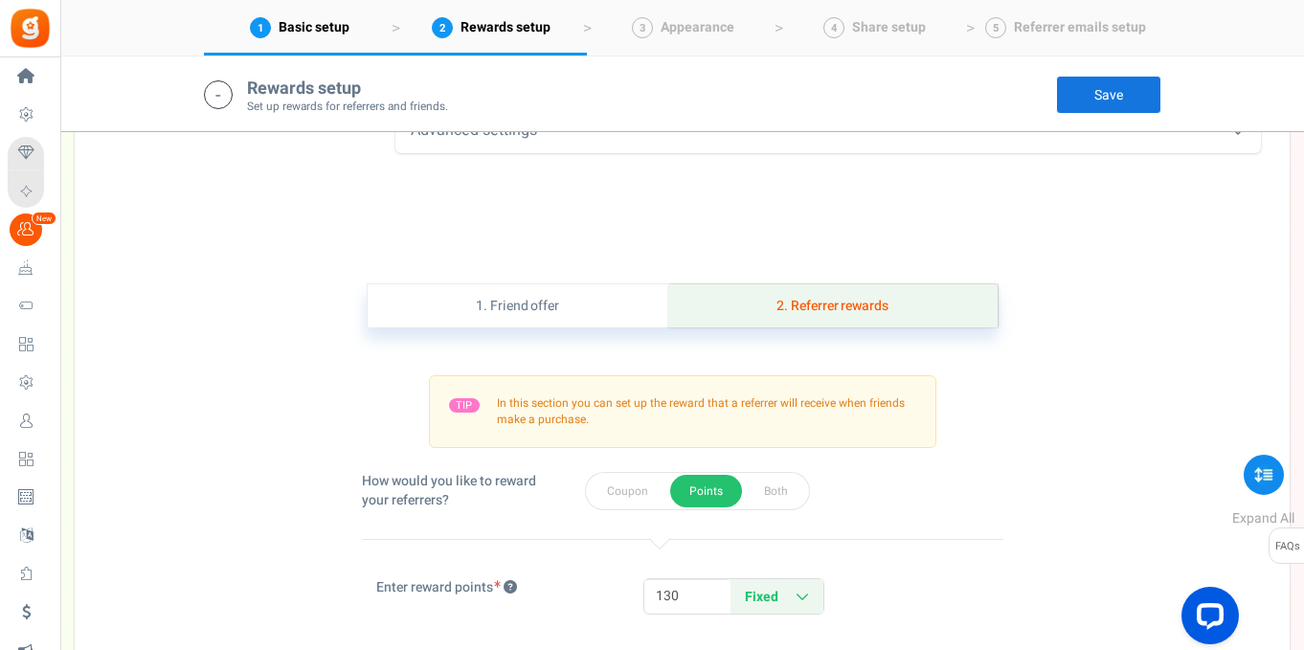
scroll to position [1150, 0]
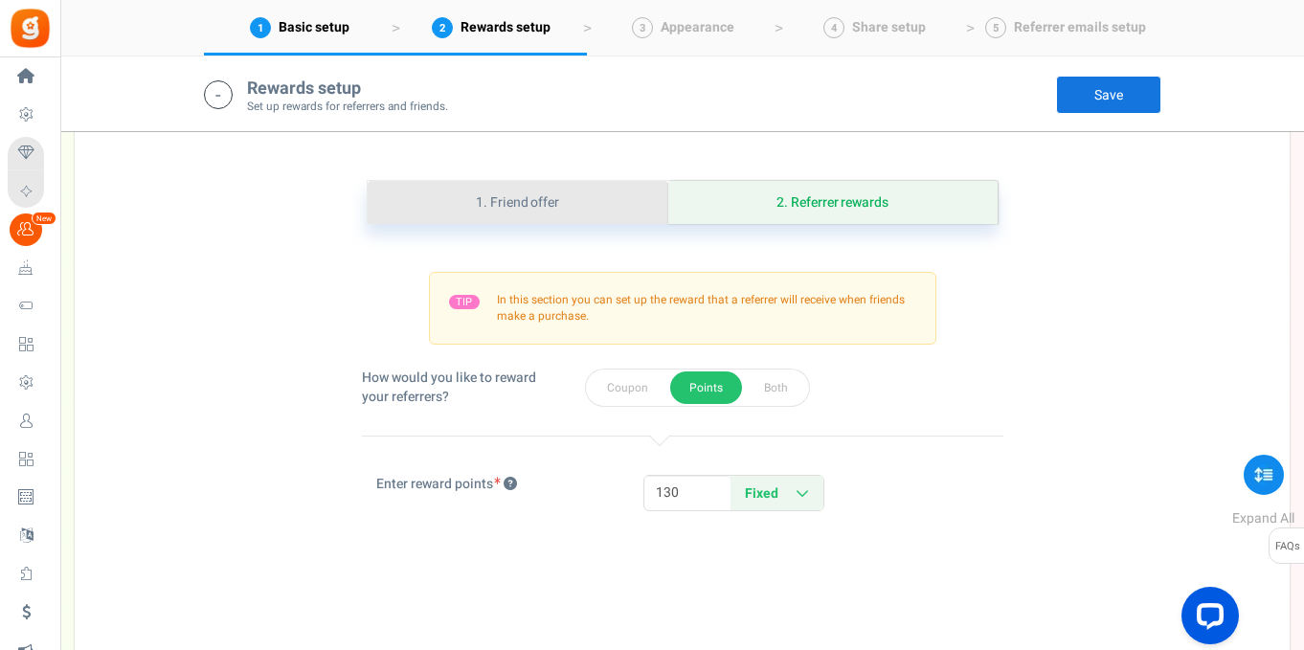
click at [539, 209] on link "1. Friend offer" at bounding box center [518, 202] width 301 height 43
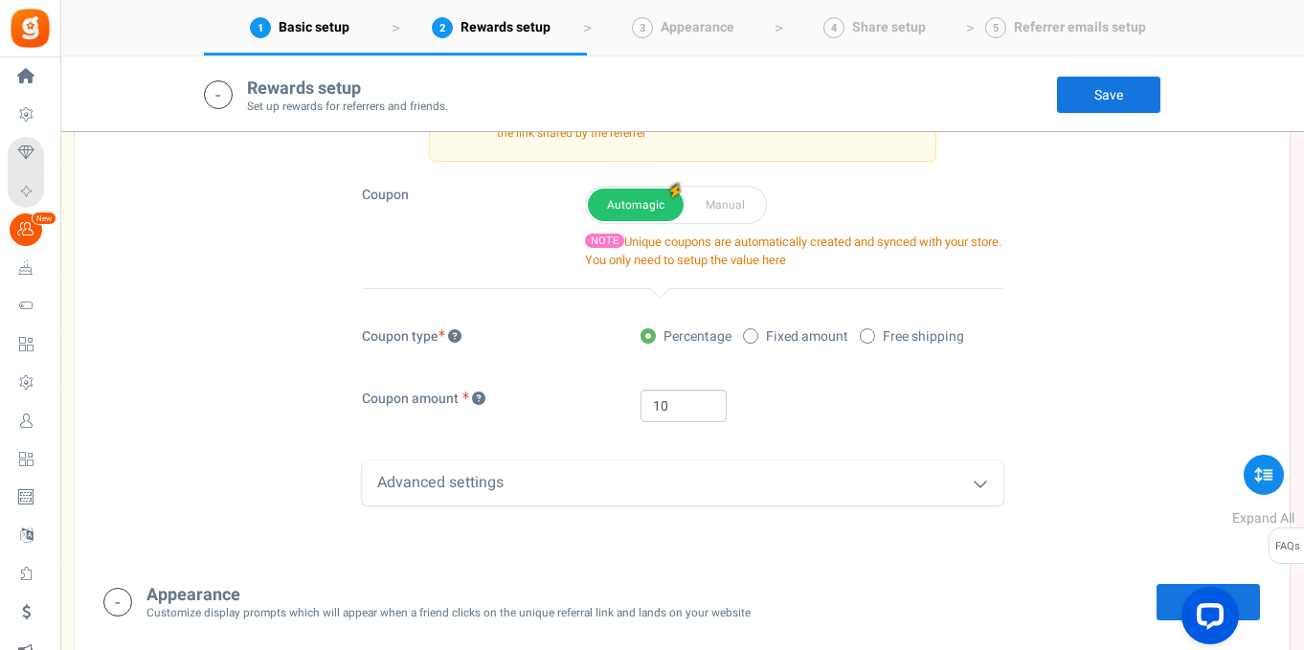
scroll to position [1335, 0]
click at [662, 401] on input "10" at bounding box center [683, 404] width 86 height 33
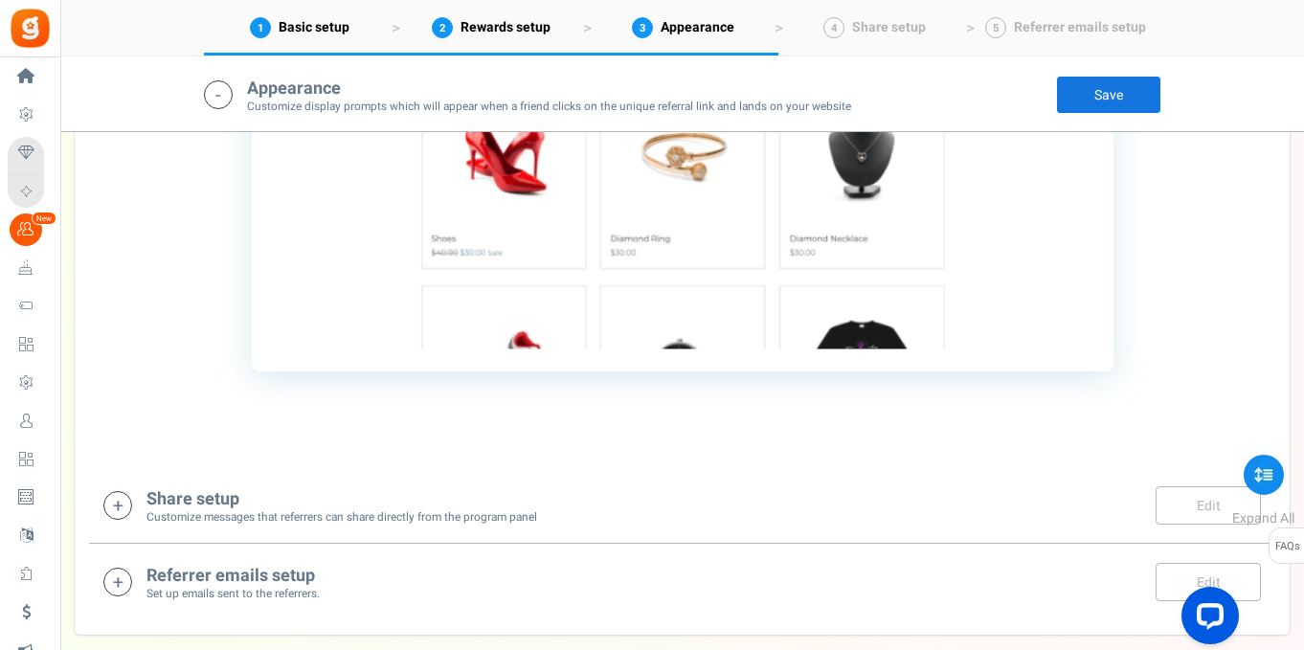
scroll to position [2403, 0]
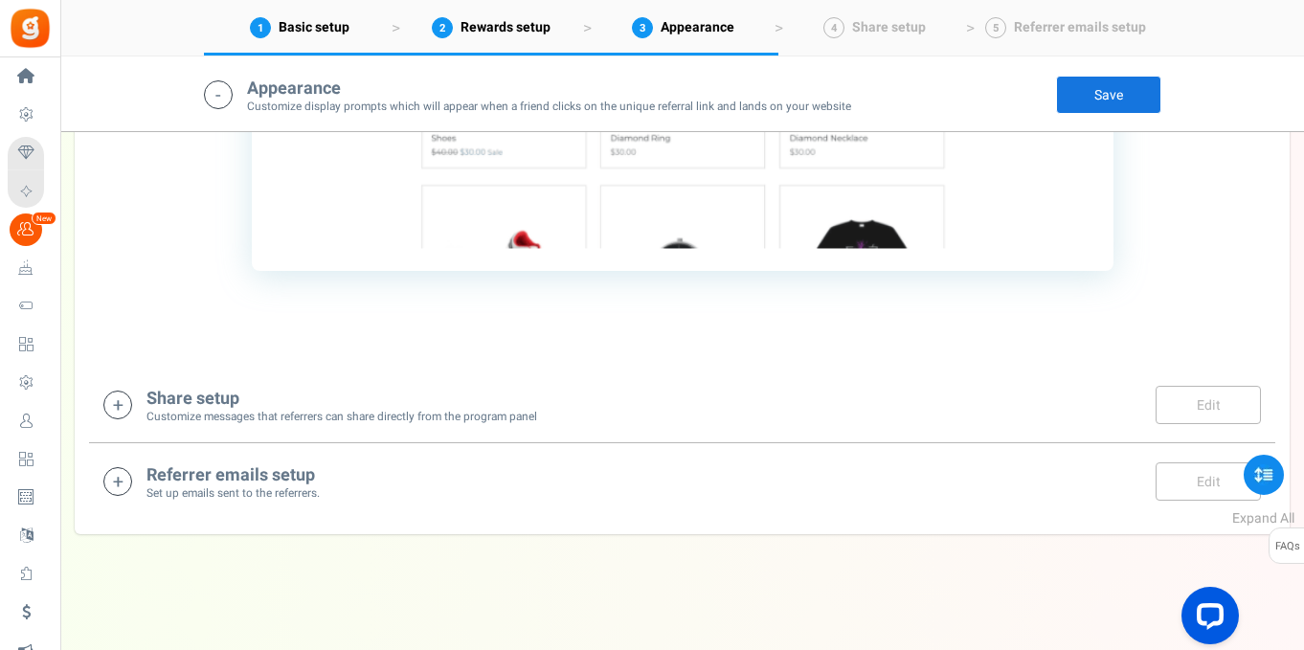
type input "65"
click at [251, 419] on small "Customize messages that referrers can share directly from the program panel" at bounding box center [341, 417] width 391 height 16
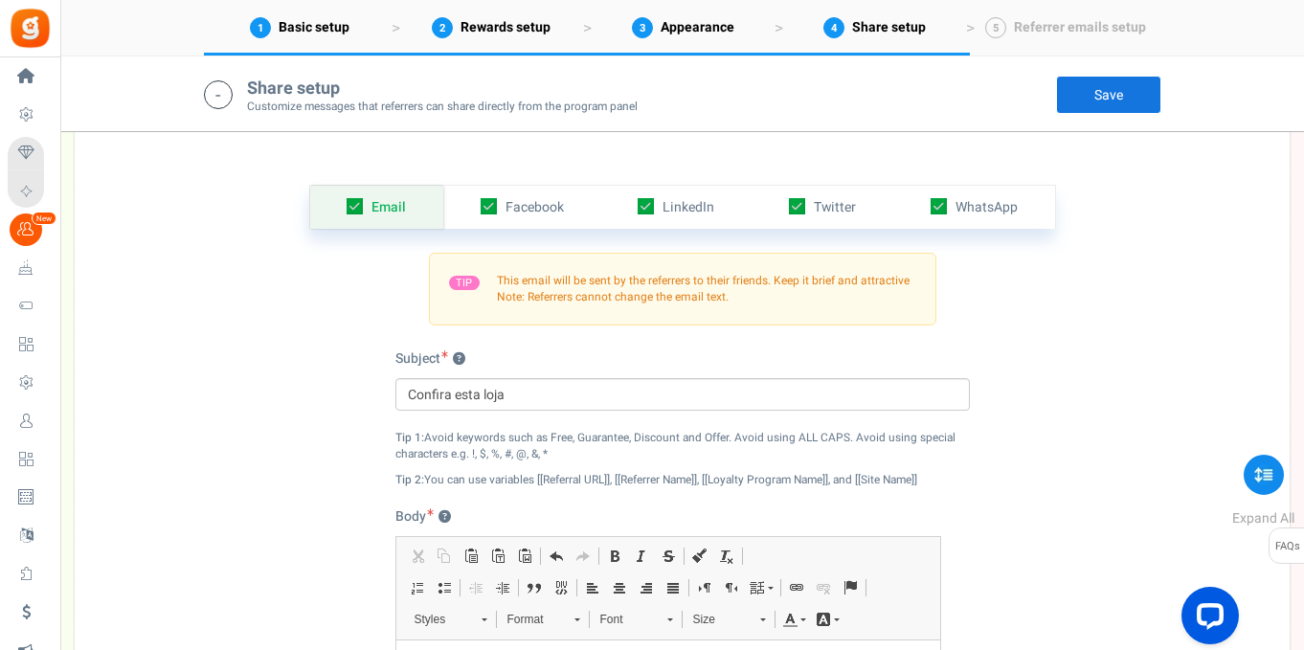
scroll to position [2714, 0]
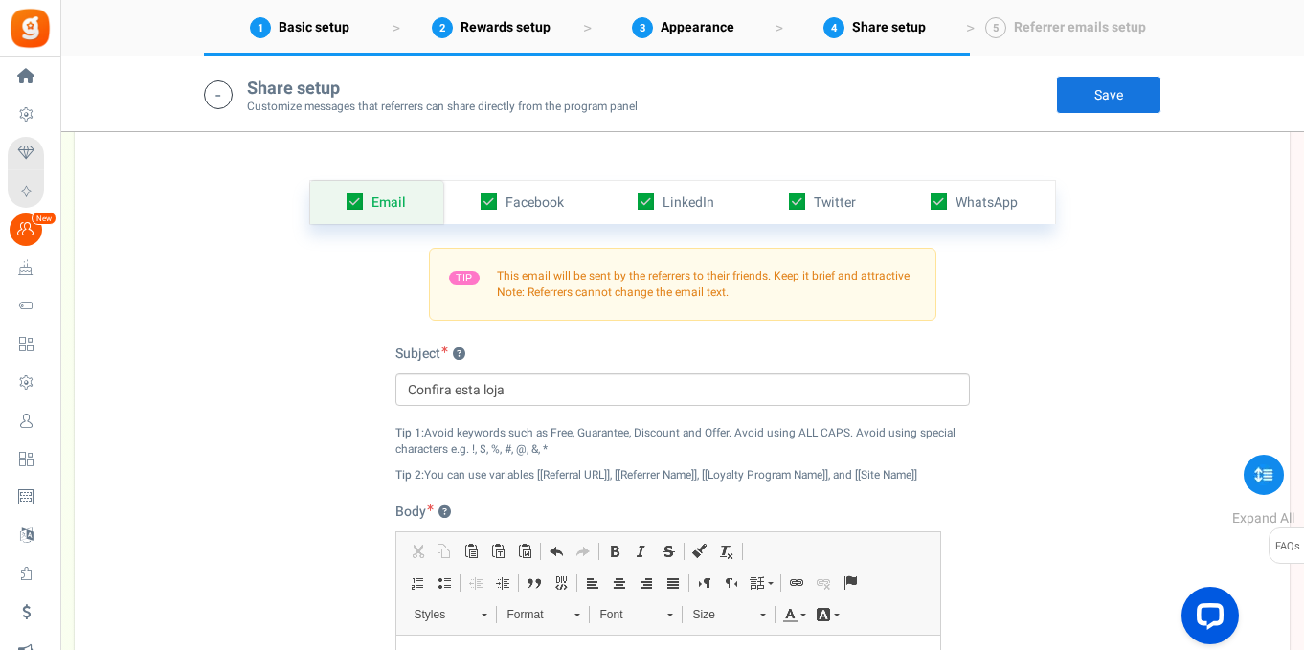
click at [1095, 105] on link "Save" at bounding box center [1108, 95] width 105 height 38
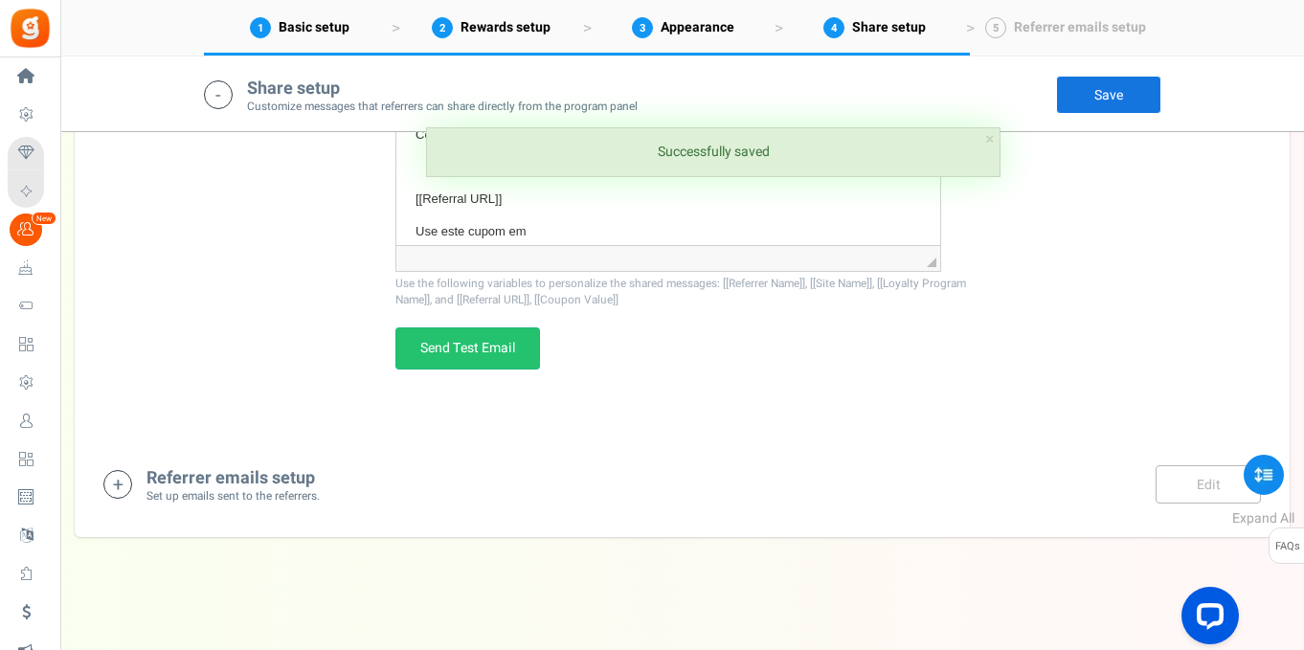
scroll to position [3299, 0]
click at [258, 488] on small "Set up emails sent to the referrers." at bounding box center [232, 493] width 173 height 16
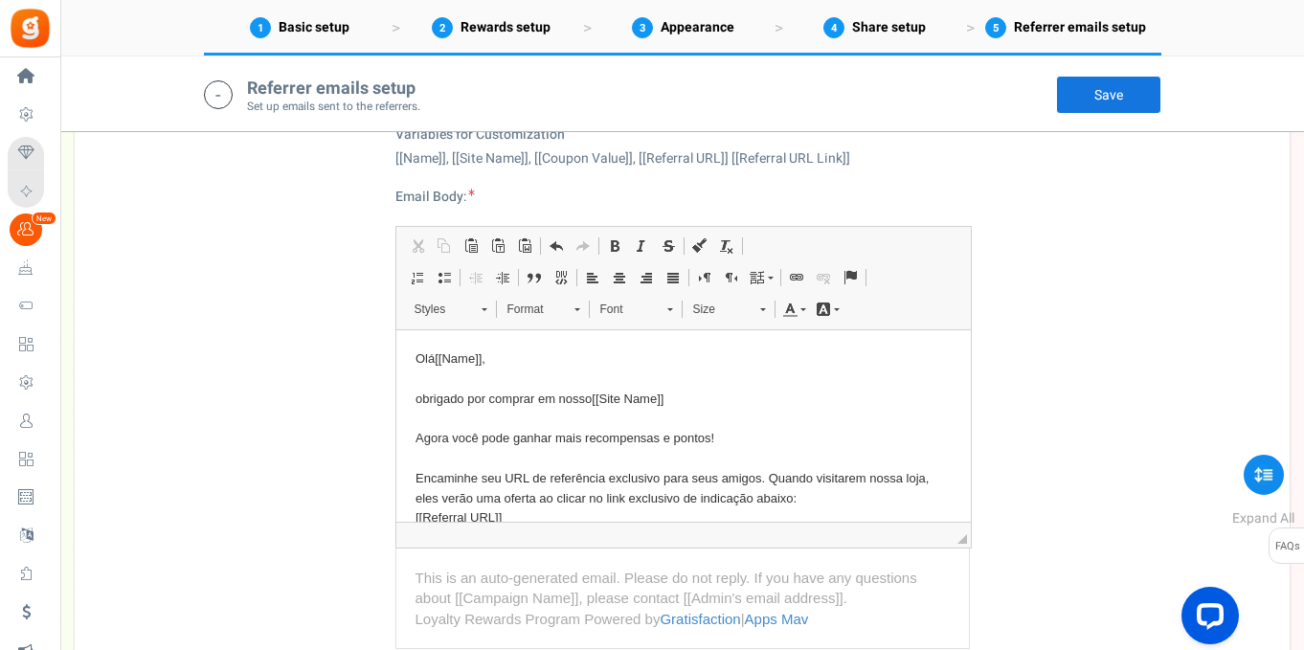
scroll to position [3928, 0]
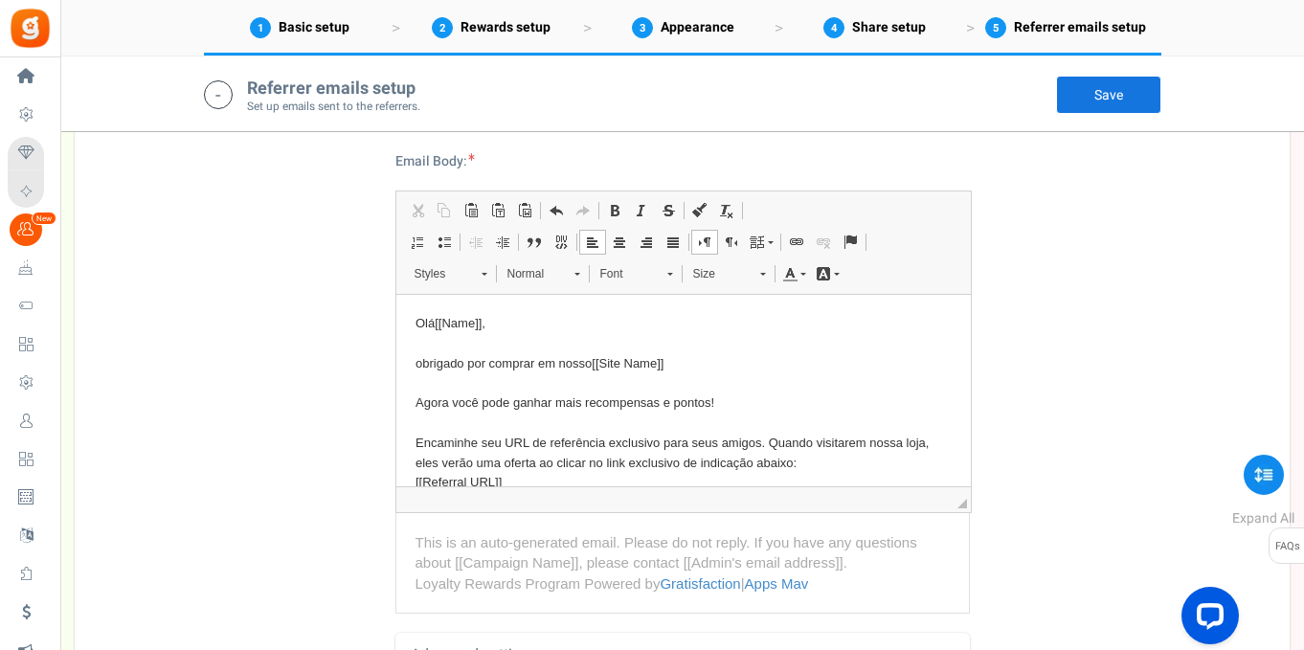
click at [670, 364] on p "Olá [[Name]] , obrigado por comprar em nosso [[Site Name]] Agora você pode ganh…" at bounding box center [683, 413] width 536 height 199
drag, startPoint x: 670, startPoint y: 364, endPoint x: 602, endPoint y: 364, distance: 68.0
click at [602, 364] on p "Olá [[Name]] , obrigado por comprar em nosso [[Site Name]] Agora você pode ganh…" at bounding box center [683, 413] width 536 height 199
click at [612, 364] on span "[[Site Name]]" at bounding box center [627, 363] width 72 height 14
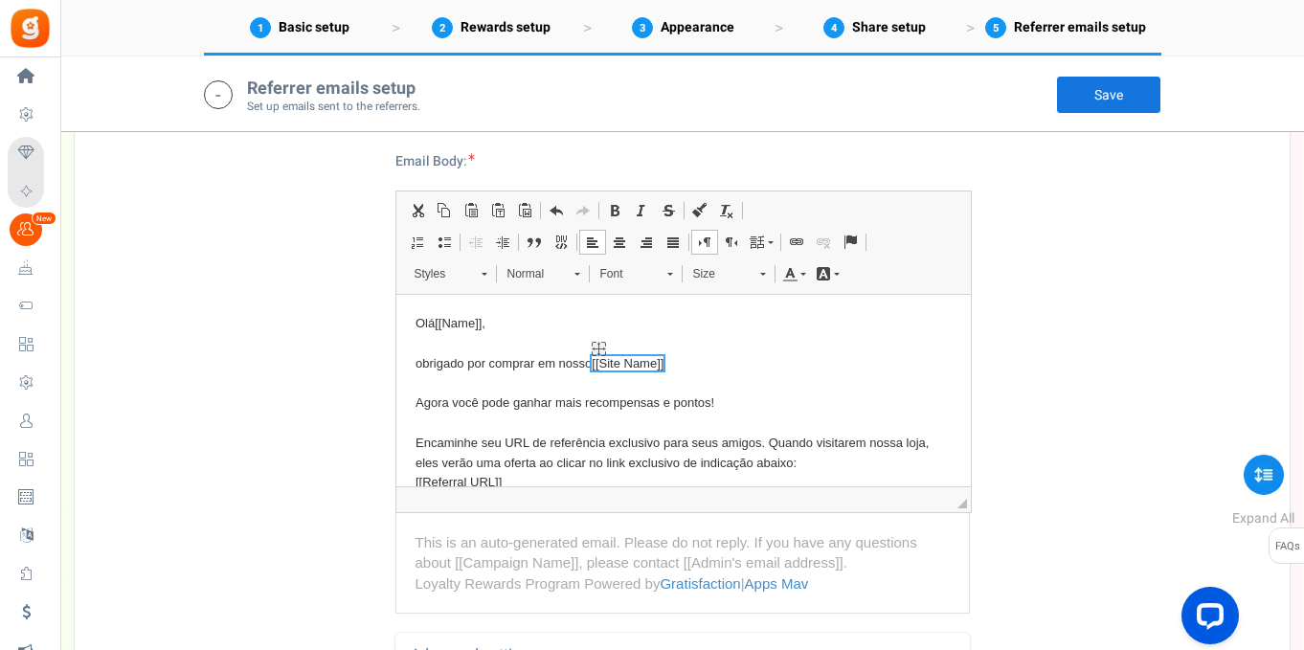
click at [652, 359] on span "[[Site Name]]" at bounding box center [627, 363] width 72 height 14
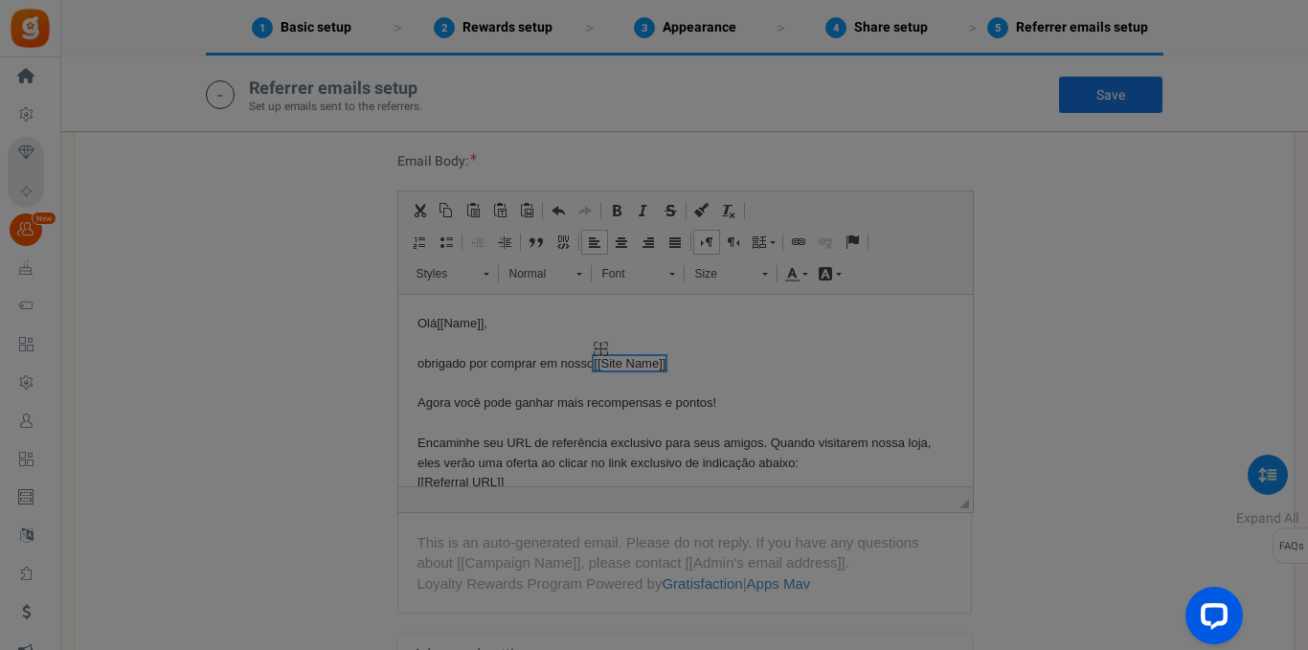
click at [653, 360] on div at bounding box center [654, 325] width 1308 height 650
select select "Site Name"
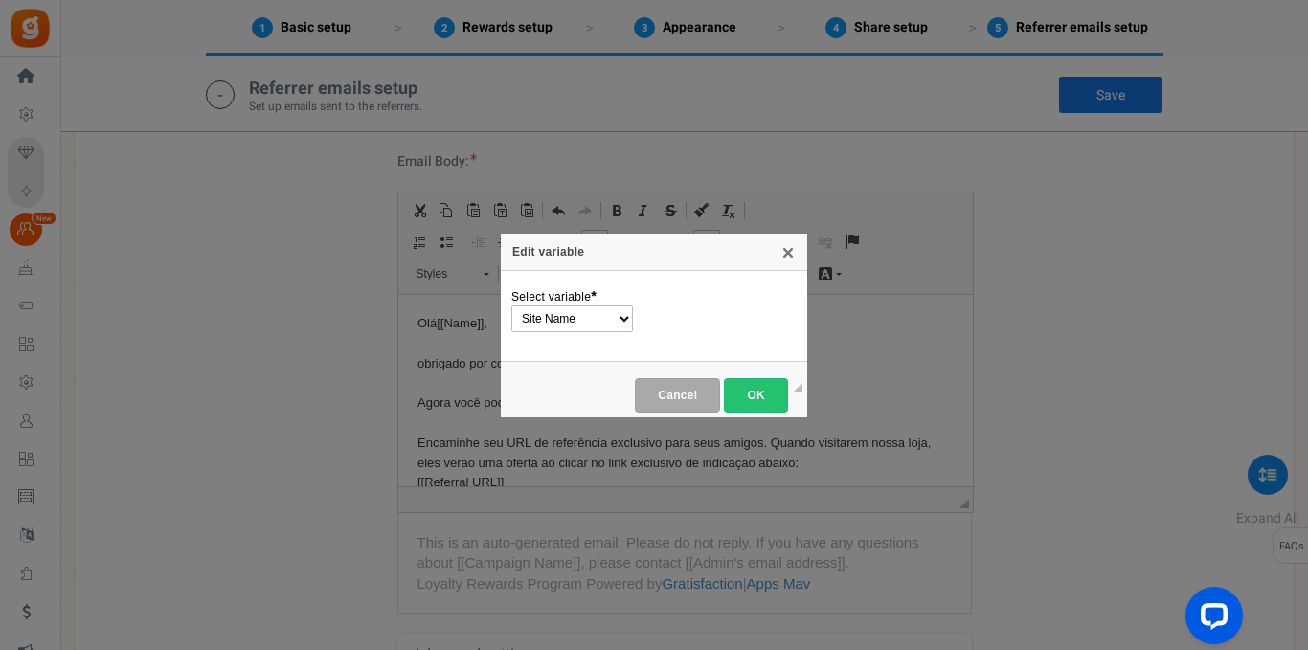
click at [325, 381] on div "Edit variable X General Select variable * Name Site Name Coupon Value Referral …" at bounding box center [654, 325] width 1308 height 650
click at [790, 254] on link "X" at bounding box center [787, 251] width 15 height 15
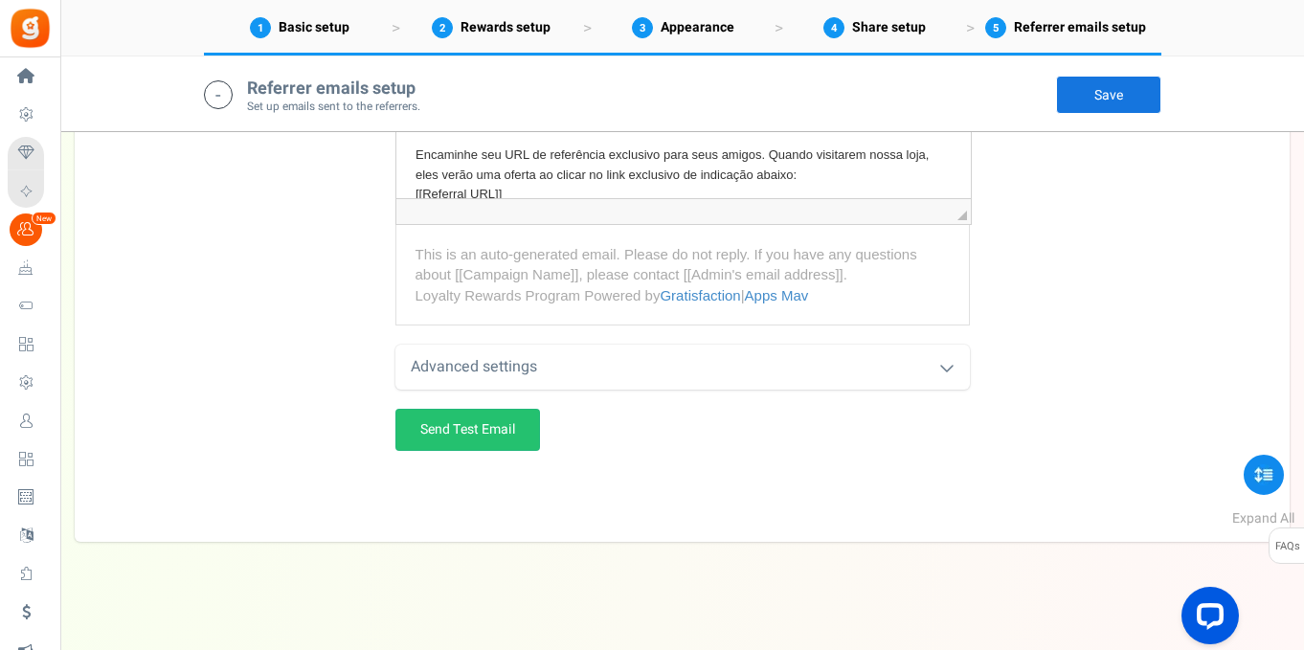
scroll to position [4224, 0]
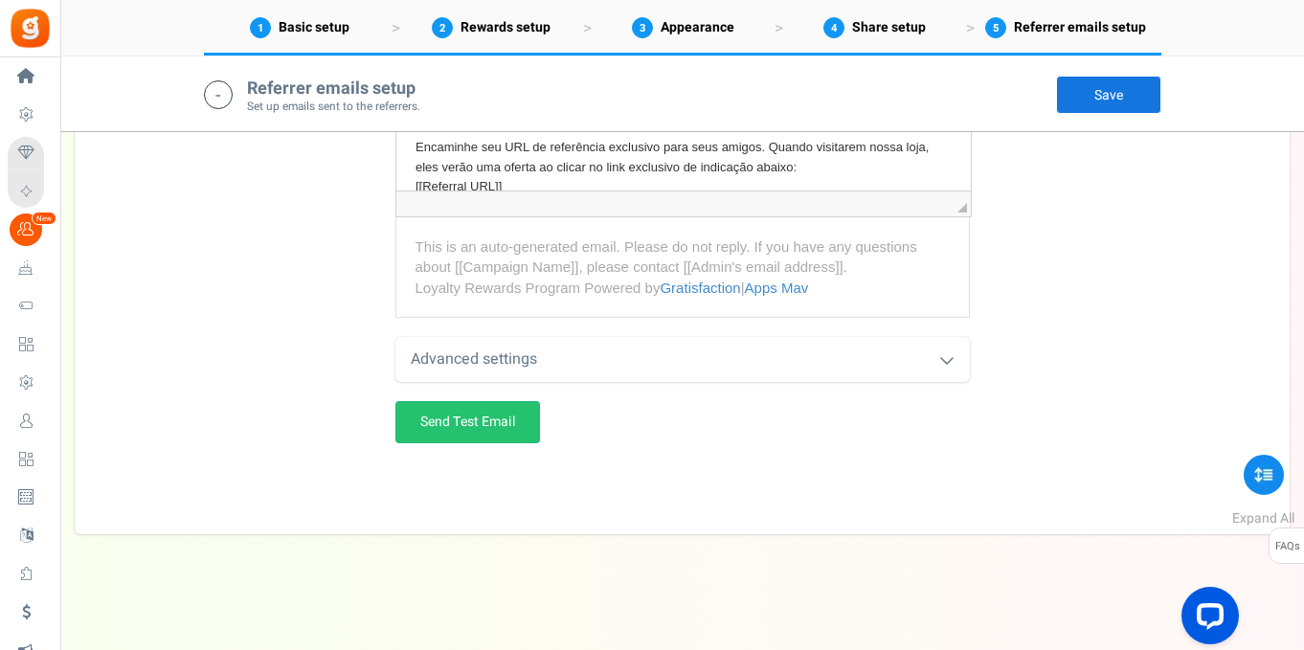
click at [614, 364] on div "Advanced settings" at bounding box center [682, 359] width 574 height 45
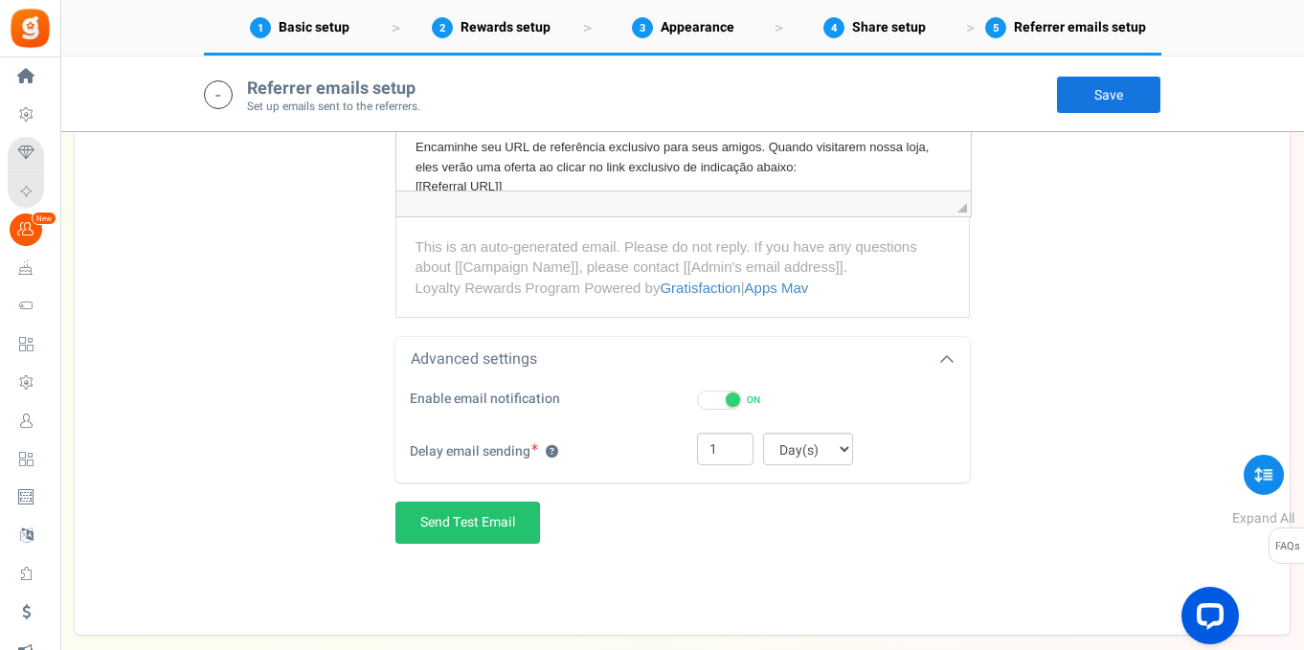
click at [1117, 97] on link "Save" at bounding box center [1108, 95] width 105 height 38
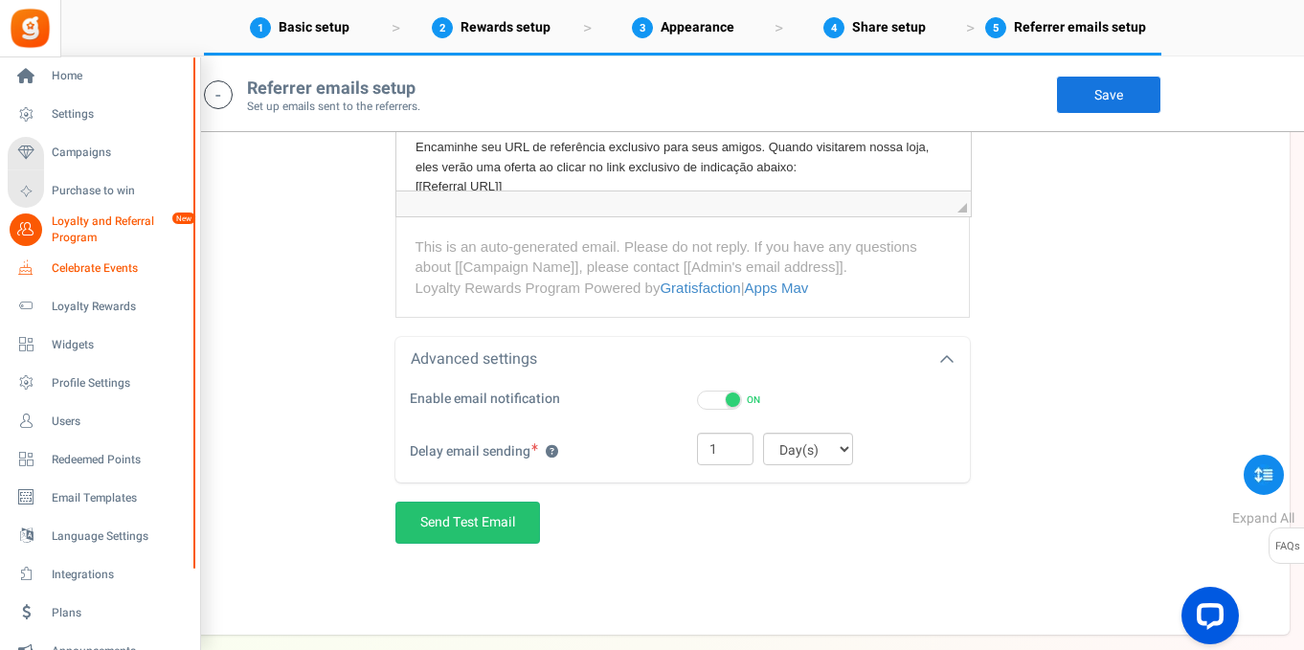
click at [96, 258] on link "Celebrate Events" at bounding box center [100, 268] width 184 height 33
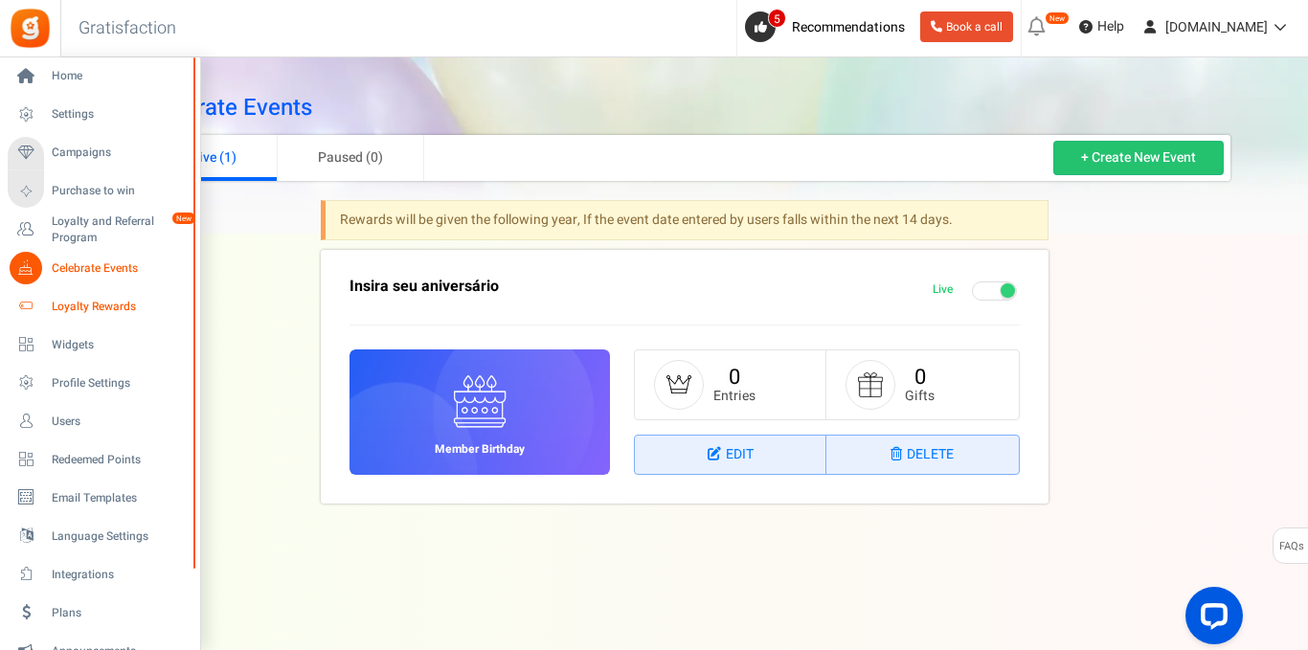
click at [84, 311] on span "Loyalty Rewards" at bounding box center [119, 307] width 134 height 16
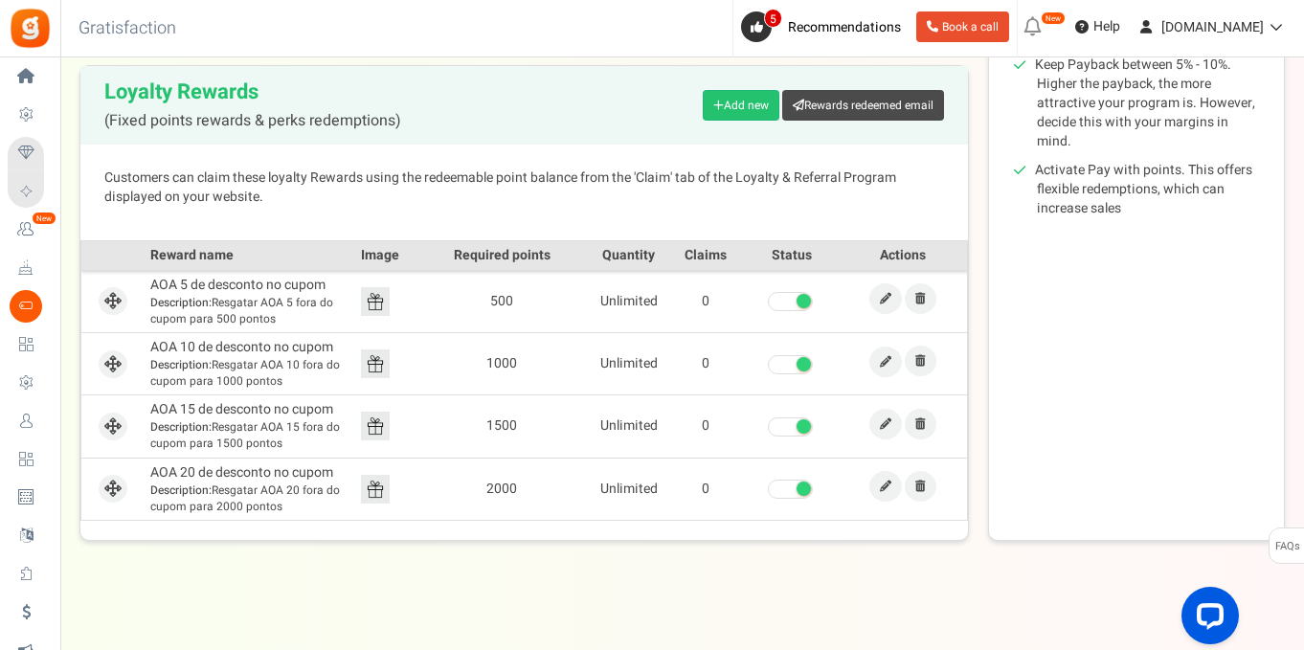
scroll to position [440, 0]
